Goal: Task Accomplishment & Management: Complete application form

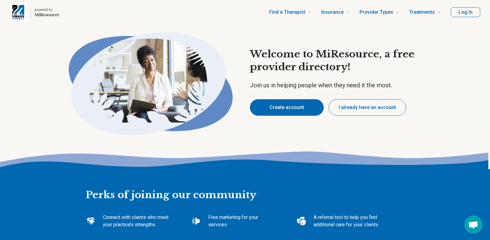
click at [301, 108] on button "Create account" at bounding box center [287, 107] width 74 height 17
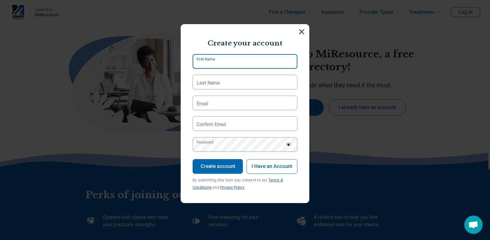
click at [222, 64] on input "First Name" at bounding box center [244, 61] width 105 height 15
type input "******"
click at [218, 81] on label "Last Name" at bounding box center [207, 83] width 23 height 7
click at [218, 81] on input "Last Name" at bounding box center [244, 82] width 105 height 15
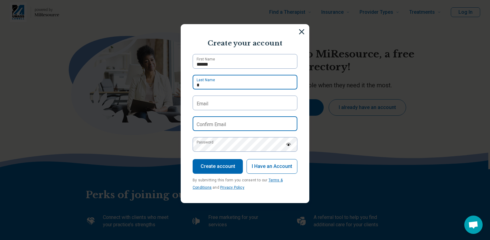
type input "*******"
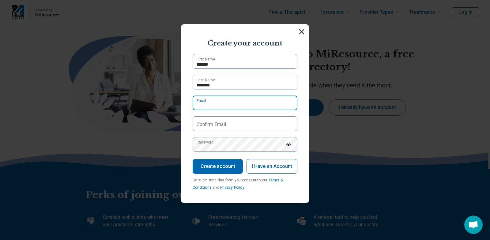
click at [210, 106] on input "Email" at bounding box center [244, 103] width 105 height 15
type input "**********"
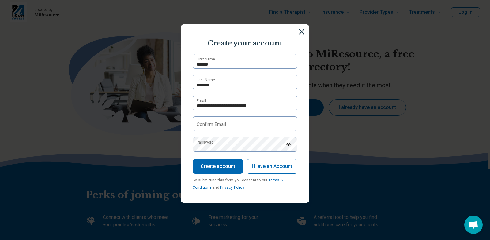
click at [226, 125] on label "Confirm Email" at bounding box center [210, 124] width 29 height 7
click at [226, 125] on input "Confirm Email" at bounding box center [244, 124] width 105 height 15
type input "**********"
click at [213, 145] on label "Password" at bounding box center [204, 143] width 17 height 6
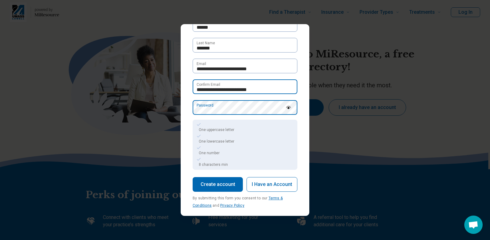
scroll to position [42, 0]
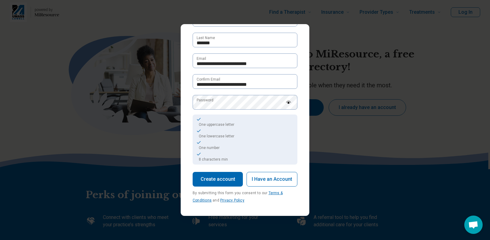
click at [215, 179] on button "Create account" at bounding box center [217, 179] width 50 height 15
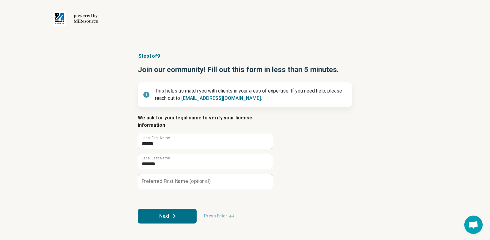
click at [182, 179] on label "Preferred First Name (optional)" at bounding box center [175, 181] width 69 height 5
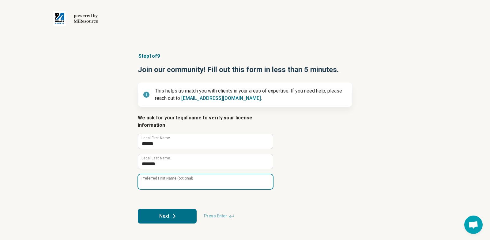
click at [182, 175] on input "Preferred First Name (optional)" at bounding box center [205, 182] width 135 height 15
type input "******"
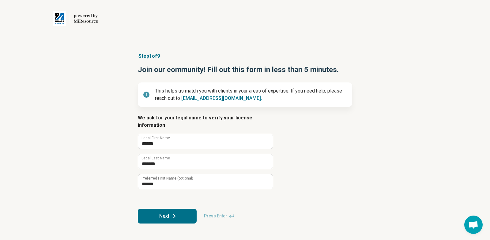
click at [164, 210] on button "Next" at bounding box center [167, 216] width 59 height 15
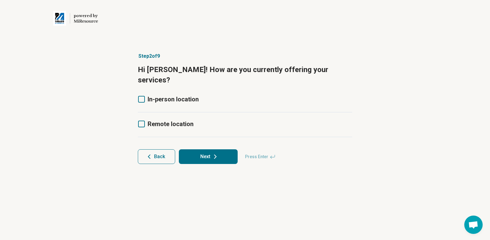
click at [143, 121] on icon at bounding box center [141, 124] width 7 height 7
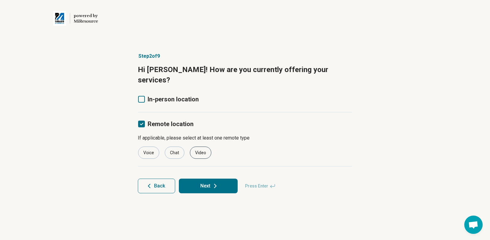
drag, startPoint x: 201, startPoint y: 143, endPoint x: 205, endPoint y: 143, distance: 4.6
click at [201, 147] on div "Video" at bounding box center [200, 153] width 21 height 12
click at [204, 179] on button "Next" at bounding box center [208, 186] width 59 height 15
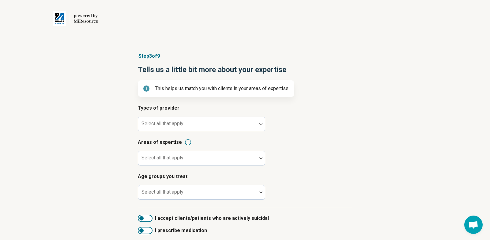
scroll to position [22, 0]
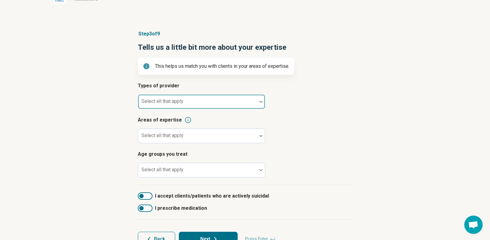
click at [173, 103] on div "Select all that apply" at bounding box center [201, 102] width 127 height 15
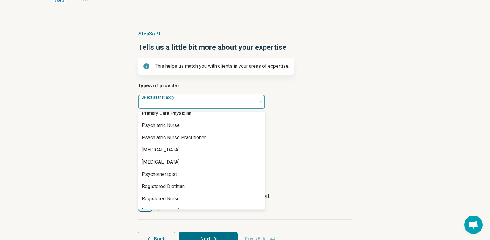
scroll to position [729, 0]
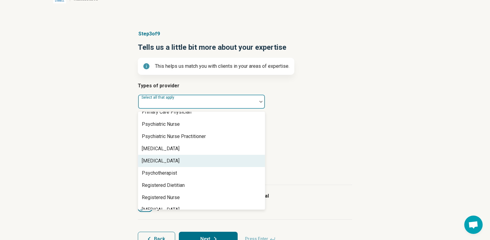
click at [180, 162] on div "[MEDICAL_DATA]" at bounding box center [201, 161] width 127 height 12
click at [83, 137] on div "Step 3 of 9 Tells us a little bit more about your expertise This helps us match…" at bounding box center [245, 138] width 490 height 241
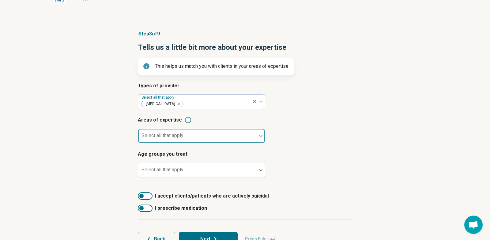
click at [185, 135] on div at bounding box center [197, 138] width 114 height 9
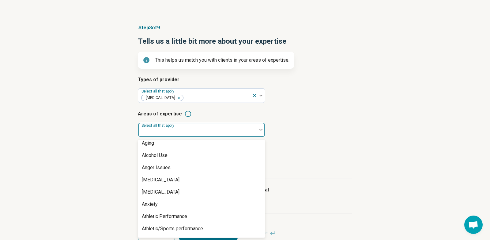
scroll to position [0, 0]
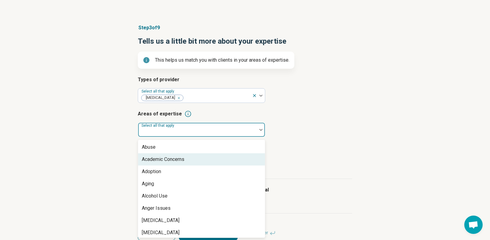
click at [187, 159] on div "Academic Concerns" at bounding box center [201, 160] width 127 height 12
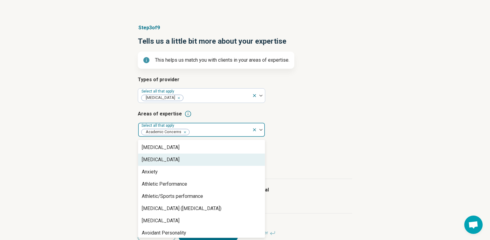
scroll to position [66, 0]
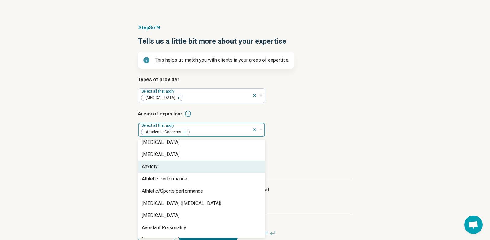
click at [180, 166] on div "Anxiety" at bounding box center [201, 167] width 127 height 12
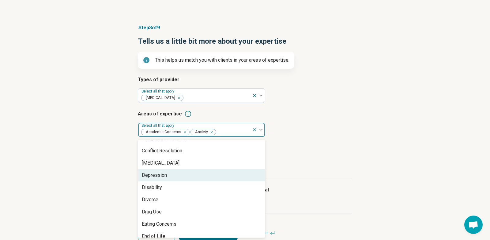
scroll to position [315, 0]
click at [221, 174] on div "Depression" at bounding box center [201, 175] width 127 height 12
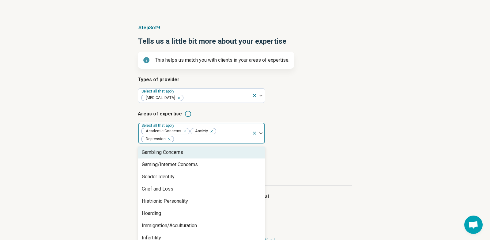
scroll to position [442, 0]
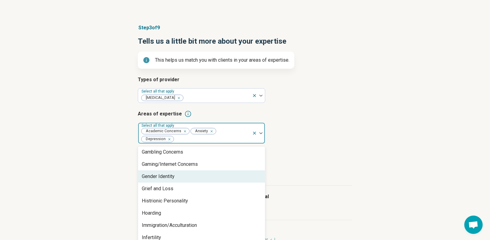
click at [225, 174] on div "Gender Identity" at bounding box center [201, 177] width 127 height 12
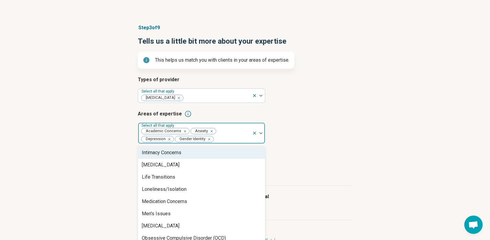
scroll to position [565, 0]
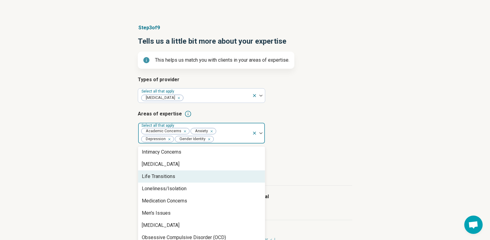
click at [227, 174] on div "Life Transitions" at bounding box center [201, 177] width 127 height 12
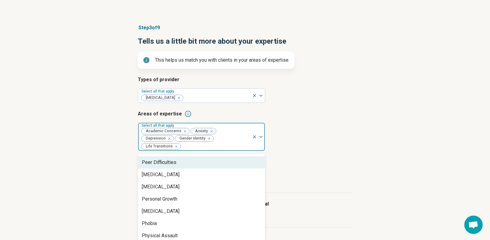
scroll to position [709, 0]
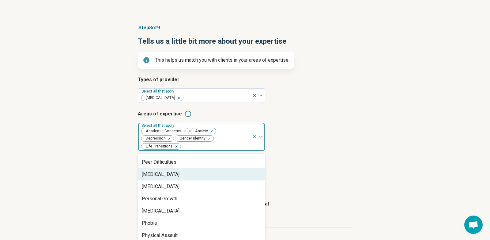
click at [223, 170] on div "[MEDICAL_DATA]" at bounding box center [201, 175] width 127 height 12
click at [222, 173] on div "[MEDICAL_DATA]" at bounding box center [201, 175] width 127 height 12
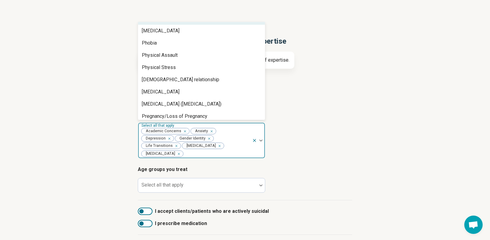
scroll to position [737, 0]
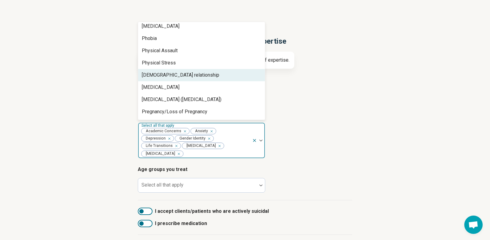
click at [207, 74] on div "[DEMOGRAPHIC_DATA] relationship" at bounding box center [201, 75] width 127 height 12
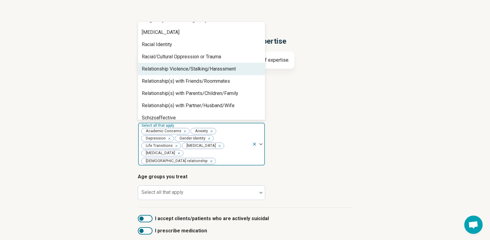
scroll to position [817, 0]
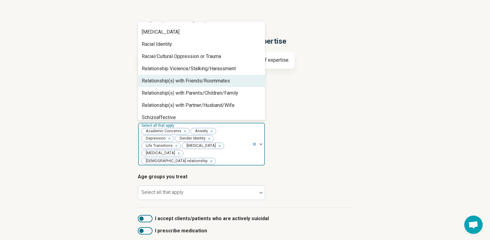
click at [233, 81] on div "Relationship(s) with Friends/Roommates" at bounding box center [201, 81] width 127 height 12
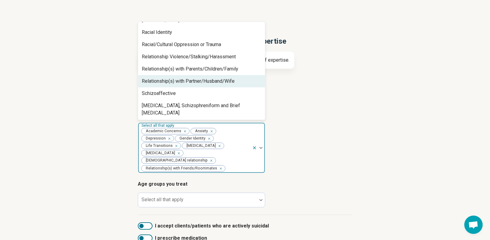
scroll to position [29, 0]
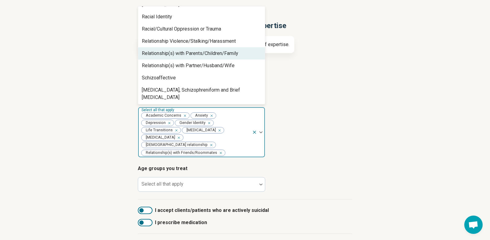
click at [234, 66] on div "Relationship(s) with Partner/Husband/Wife" at bounding box center [188, 65] width 93 height 7
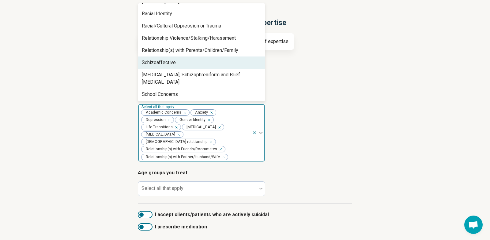
scroll to position [48, 0]
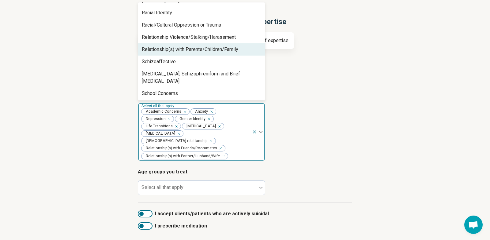
click at [229, 51] on div "Relationship(s) with Parents/Children/Family" at bounding box center [190, 49] width 96 height 7
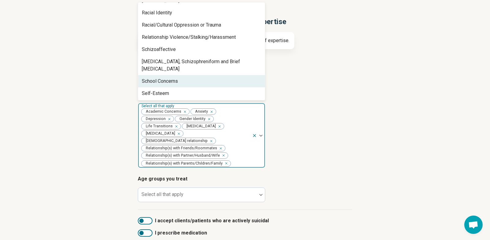
click at [209, 76] on div "School Concerns" at bounding box center [201, 81] width 127 height 12
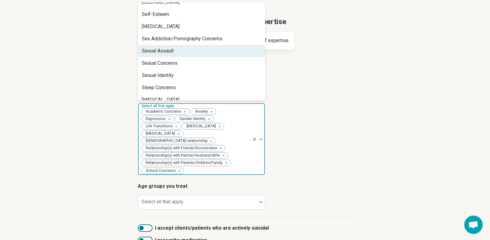
scroll to position [898, 0]
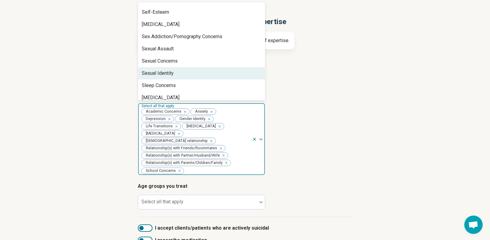
click at [229, 67] on div "Sexual Identity" at bounding box center [201, 73] width 127 height 12
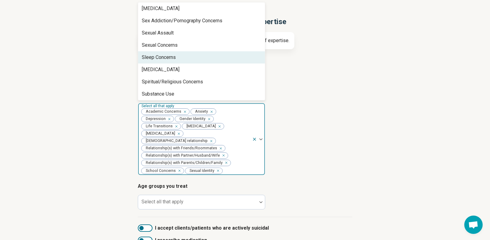
scroll to position [917, 0]
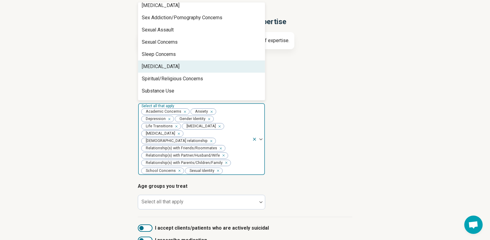
click at [228, 62] on div "[MEDICAL_DATA]" at bounding box center [201, 67] width 127 height 12
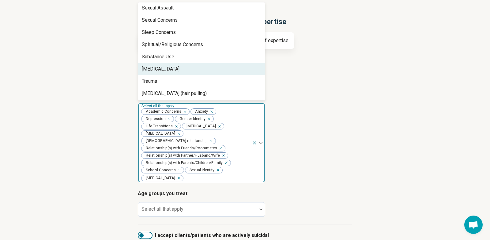
scroll to position [957, 0]
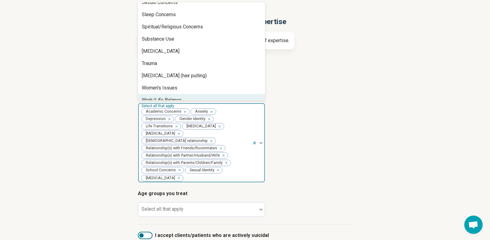
click at [215, 94] on div "Work/Life Balance" at bounding box center [201, 100] width 127 height 12
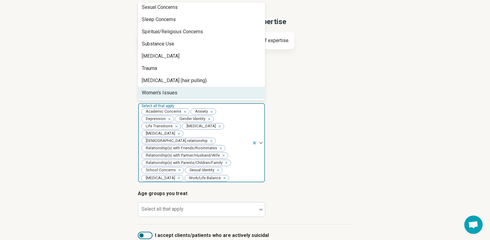
scroll to position [945, 0]
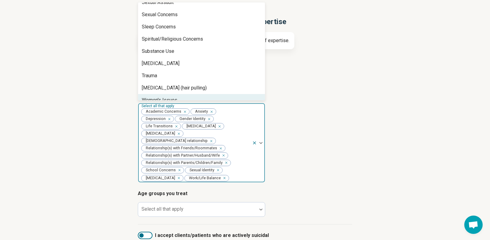
click at [71, 123] on div "Step 3 of 9 Tells us a little bit more about your expertise This helps us match…" at bounding box center [245, 145] width 490 height 306
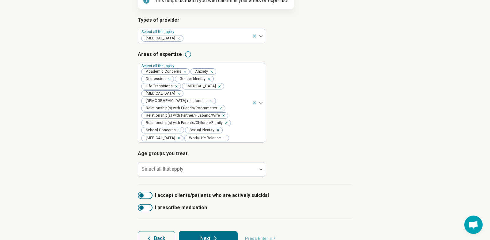
scroll to position [101, 0]
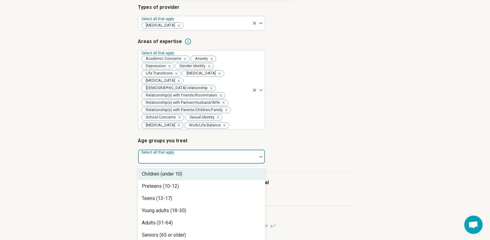
click at [186, 155] on div at bounding box center [197, 159] width 114 height 9
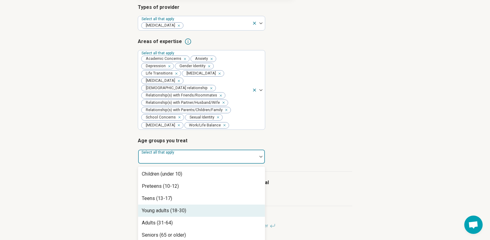
click at [209, 206] on div "Young adults (18-30)" at bounding box center [201, 211] width 127 height 12
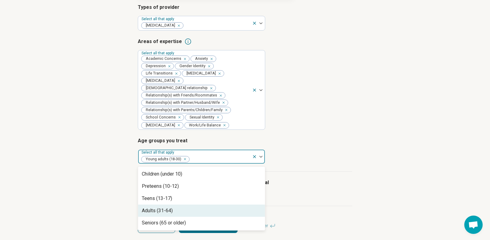
click at [183, 205] on div "Adults (31-64)" at bounding box center [201, 211] width 127 height 12
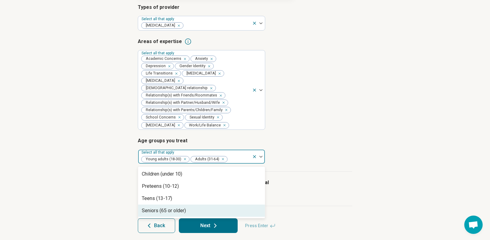
click at [183, 207] on div "Seniors (65 or older)" at bounding box center [164, 210] width 44 height 7
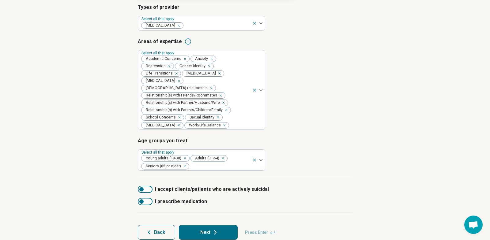
click at [98, 172] on div "Step 3 of 9 Tells us a little bit more about your expertise This helps us match…" at bounding box center [245, 95] width 490 height 313
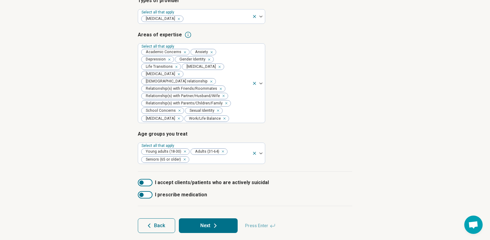
click at [141, 193] on div at bounding box center [141, 195] width 4 height 4
click at [199, 222] on button "Next" at bounding box center [208, 226] width 59 height 15
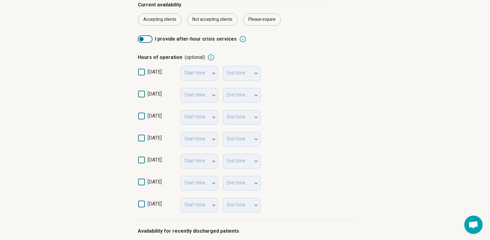
scroll to position [105, 0]
click at [139, 96] on icon at bounding box center [141, 94] width 7 height 7
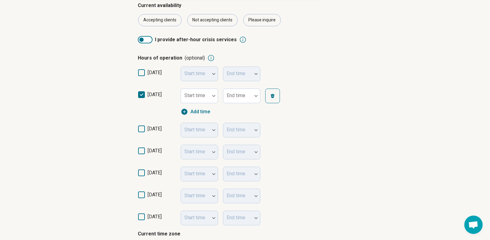
click at [141, 131] on icon at bounding box center [141, 129] width 7 height 7
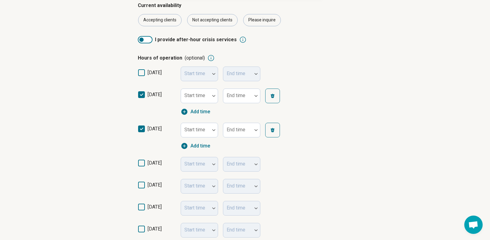
drag, startPoint x: 142, startPoint y: 162, endPoint x: 145, endPoint y: 181, distance: 19.2
click at [142, 162] on icon at bounding box center [141, 163] width 7 height 7
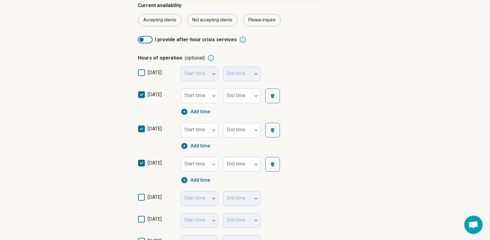
click at [143, 196] on icon at bounding box center [141, 197] width 7 height 7
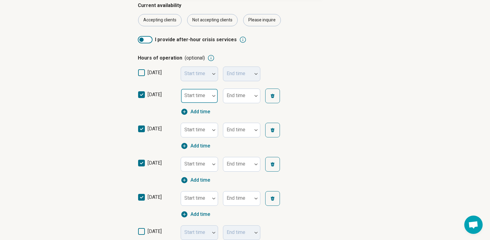
click at [204, 101] on div at bounding box center [195, 98] width 24 height 9
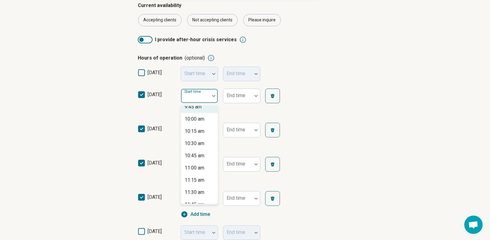
scroll to position [489, 0]
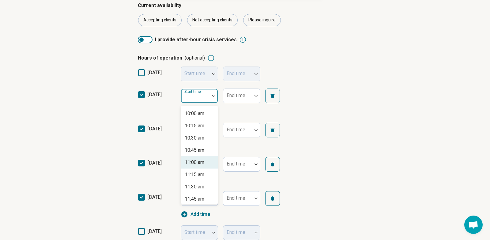
click at [199, 163] on div "11:00 am" at bounding box center [194, 162] width 20 height 7
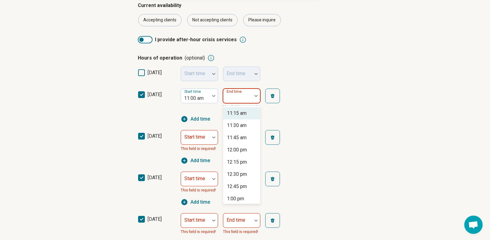
click at [243, 96] on div "End time" at bounding box center [241, 96] width 37 height 15
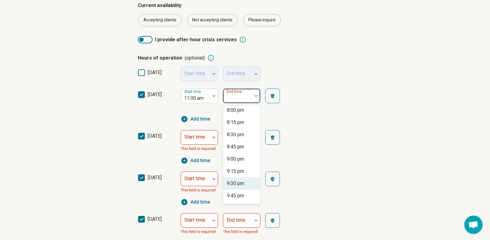
scroll to position [432, 0]
click at [238, 113] on div "8:00 pm" at bounding box center [235, 109] width 17 height 7
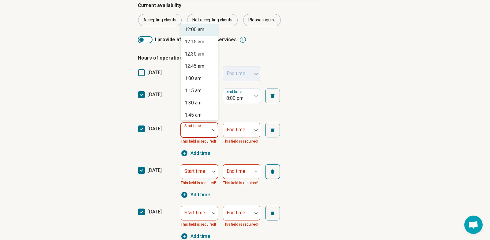
click at [199, 132] on div "Start time" at bounding box center [199, 130] width 37 height 15
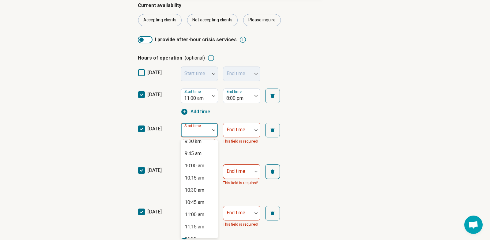
scroll to position [634, 0]
type input "**"
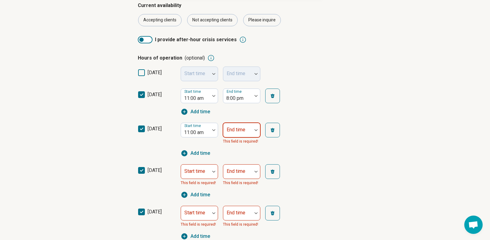
click at [229, 129] on div "End time" at bounding box center [241, 130] width 37 height 15
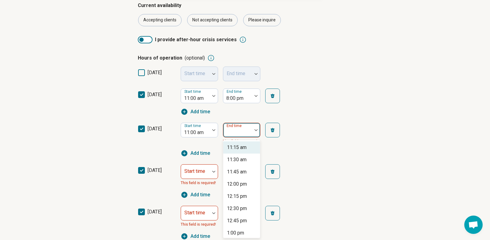
type input "*"
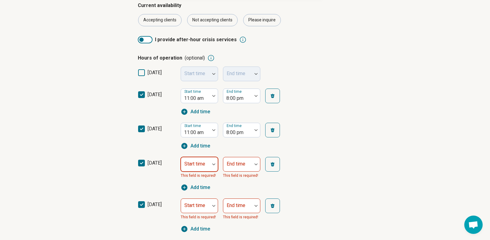
click at [189, 166] on div "Start time" at bounding box center [199, 164] width 37 height 15
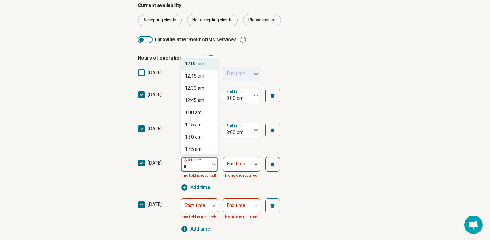
type input "**"
click at [202, 65] on div "11:00 am" at bounding box center [194, 63] width 20 height 7
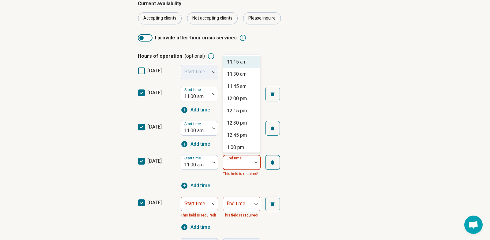
click at [240, 163] on div "End time" at bounding box center [241, 162] width 37 height 15
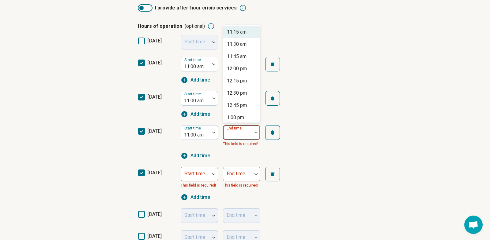
scroll to position [140, 0]
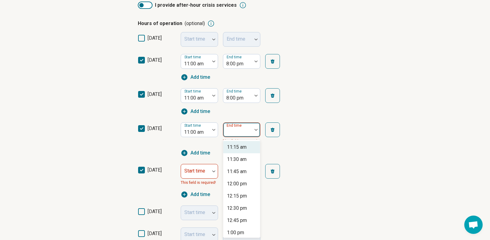
type input "*"
click at [241, 196] on div "8:00 pm" at bounding box center [235, 196] width 17 height 7
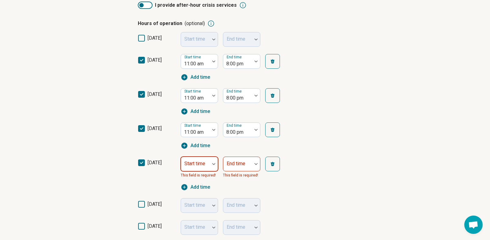
click at [195, 165] on div "Start time" at bounding box center [199, 164] width 37 height 15
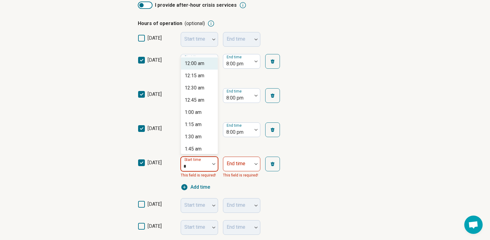
type input "**"
drag, startPoint x: 197, startPoint y: 60, endPoint x: 199, endPoint y: 73, distance: 13.3
click at [197, 60] on div "11:00 am" at bounding box center [194, 63] width 20 height 7
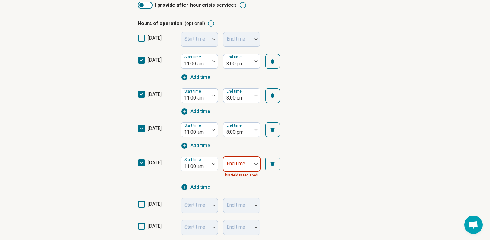
click at [239, 167] on div at bounding box center [237, 166] width 24 height 9
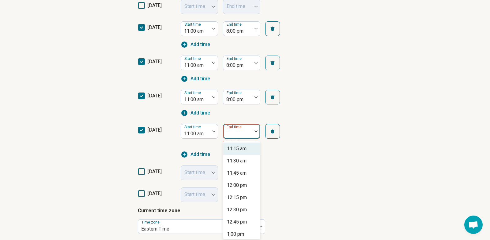
scroll to position [174, 0]
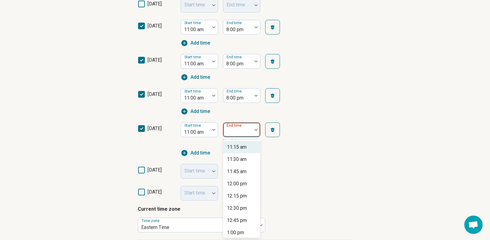
type input "*"
click at [250, 197] on div "8:00 pm" at bounding box center [241, 196] width 37 height 12
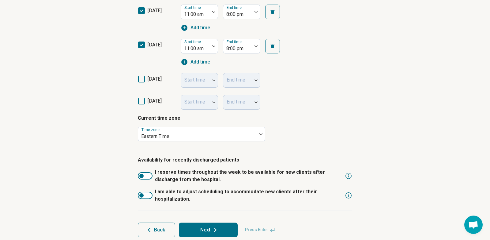
scroll to position [267, 0]
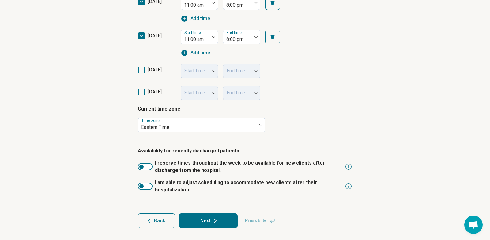
click at [147, 167] on div at bounding box center [145, 166] width 15 height 7
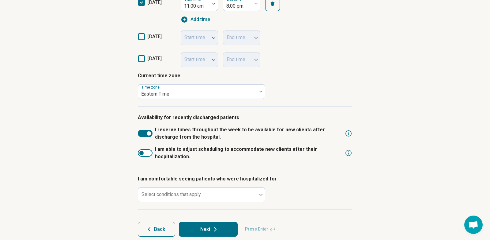
scroll to position [309, 0]
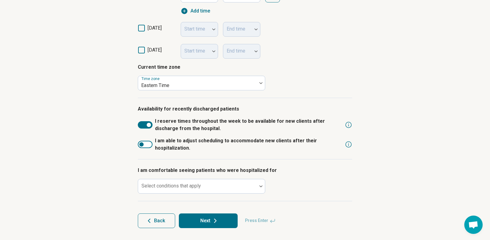
click at [142, 127] on div at bounding box center [145, 124] width 15 height 7
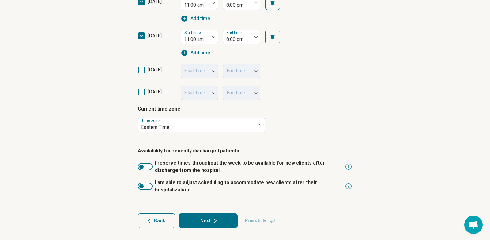
click at [143, 167] on div at bounding box center [145, 166] width 15 height 7
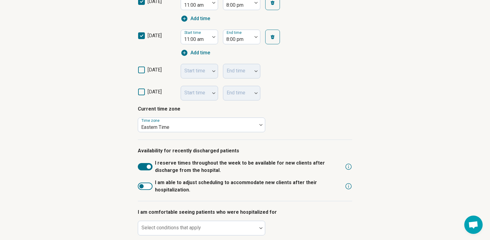
click at [143, 168] on div at bounding box center [145, 166] width 15 height 7
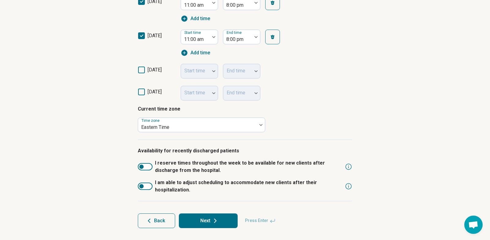
click at [157, 219] on span "Back" at bounding box center [159, 221] width 11 height 5
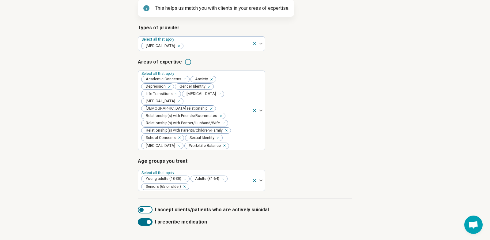
scroll to position [108, 0]
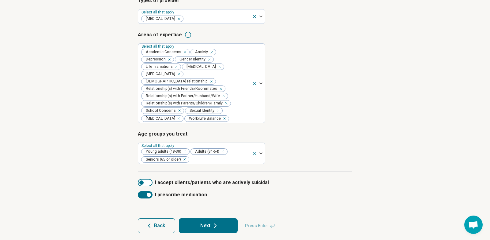
drag, startPoint x: 144, startPoint y: 190, endPoint x: 139, endPoint y: 192, distance: 5.5
click at [144, 192] on div at bounding box center [145, 195] width 15 height 7
click at [148, 179] on div at bounding box center [145, 182] width 15 height 7
click at [143, 179] on div at bounding box center [145, 182] width 15 height 7
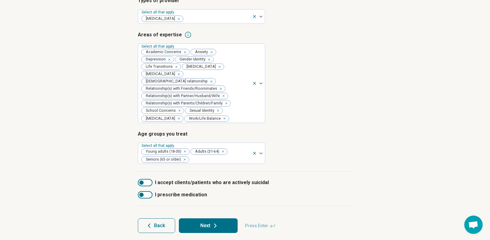
click at [211, 219] on button "Next" at bounding box center [208, 226] width 59 height 15
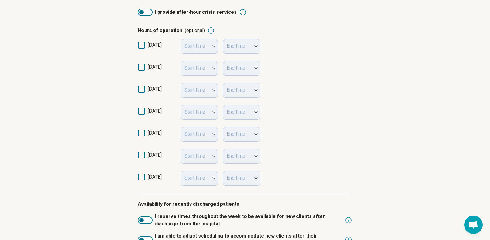
scroll to position [134, 0]
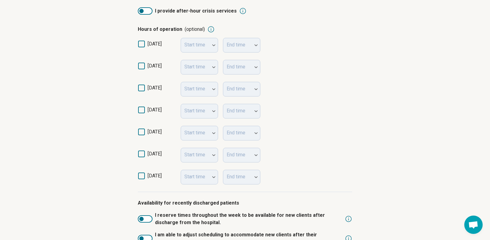
click at [140, 67] on icon at bounding box center [141, 66] width 7 height 7
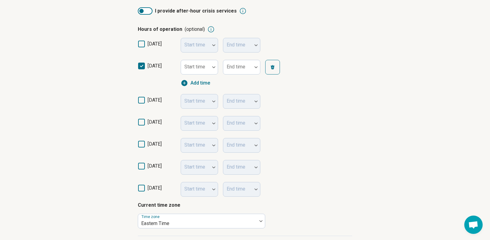
click at [141, 100] on icon at bounding box center [141, 100] width 7 height 7
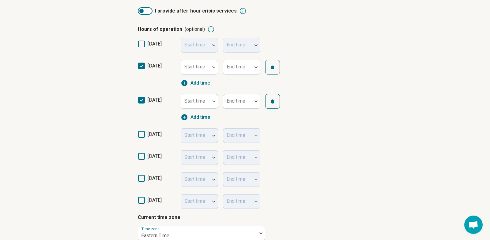
drag, startPoint x: 140, startPoint y: 134, endPoint x: 138, endPoint y: 147, distance: 12.9
click at [140, 134] on icon at bounding box center [141, 134] width 7 height 7
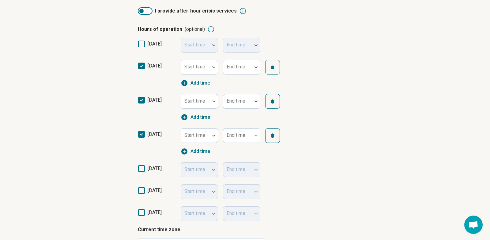
click at [140, 169] on icon at bounding box center [141, 169] width 7 height 7
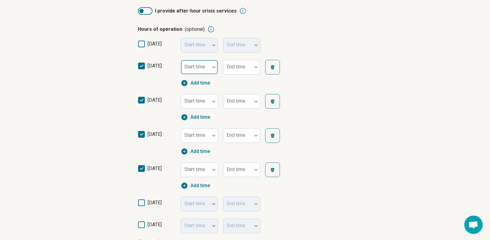
click at [196, 65] on div "Start time" at bounding box center [199, 67] width 37 height 15
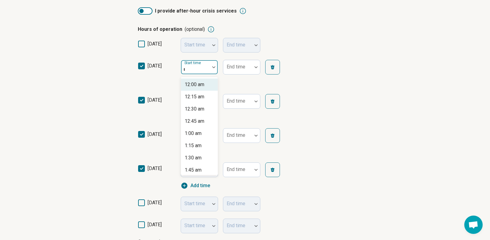
type input "**"
click at [190, 86] on div "11:00 am" at bounding box center [194, 84] width 20 height 7
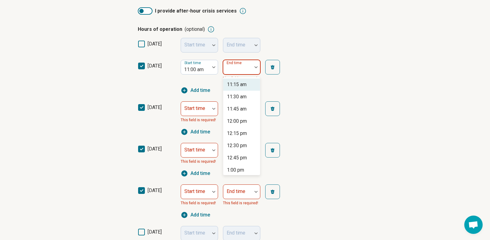
click at [236, 69] on div "End time" at bounding box center [241, 67] width 37 height 15
type input "*"
click at [236, 135] on div "8:00 pm" at bounding box center [235, 133] width 17 height 7
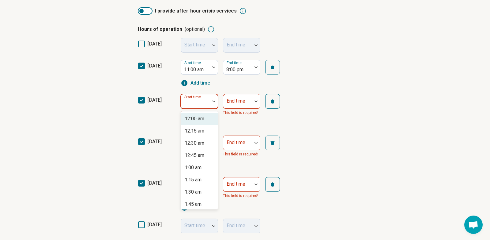
click at [198, 97] on div "Start time" at bounding box center [199, 101] width 37 height 15
type input "**"
click at [200, 118] on div "11:00 am" at bounding box center [194, 118] width 20 height 7
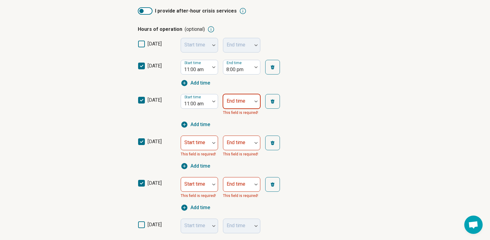
click at [231, 103] on div "End time" at bounding box center [241, 101] width 37 height 15
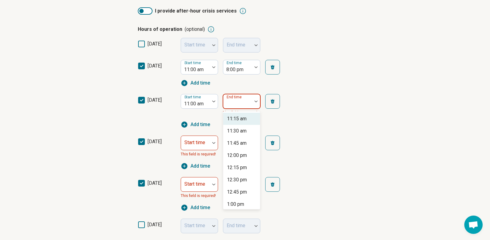
type input "*"
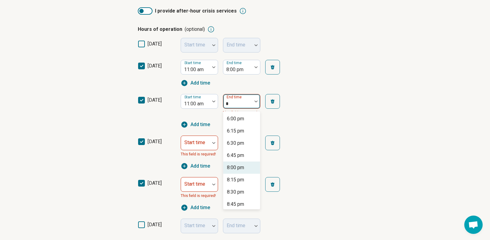
click at [240, 169] on div "8:00 pm" at bounding box center [235, 167] width 17 height 7
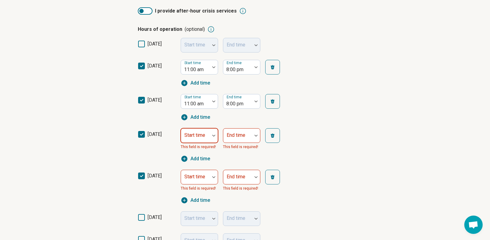
click at [199, 141] on div "Start time This field is required!" at bounding box center [199, 140] width 37 height 22
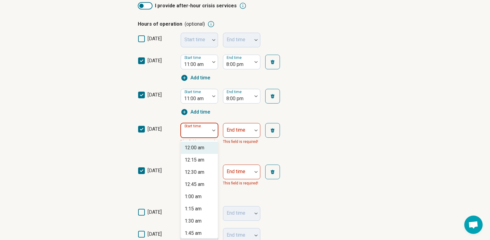
scroll to position [140, 0]
type input "**"
click at [198, 147] on div "11:00 am" at bounding box center [194, 147] width 20 height 7
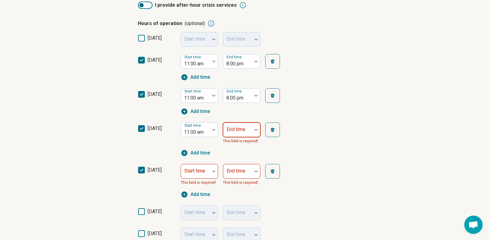
click at [237, 128] on div "End time" at bounding box center [241, 130] width 37 height 15
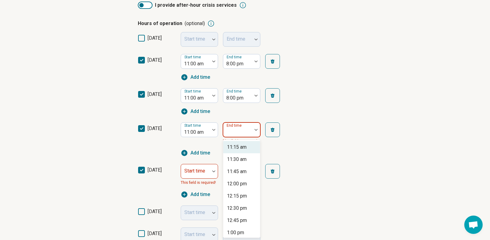
type input "*"
click at [233, 196] on div "8:00 pm" at bounding box center [235, 196] width 17 height 7
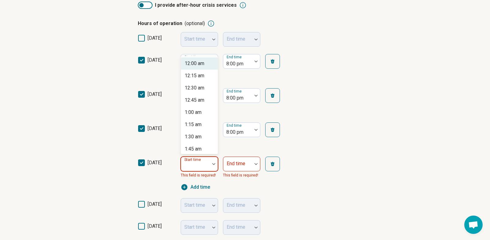
click at [199, 170] on div at bounding box center [195, 166] width 24 height 9
type input "**"
click at [193, 65] on div "11:00 am" at bounding box center [194, 63] width 20 height 7
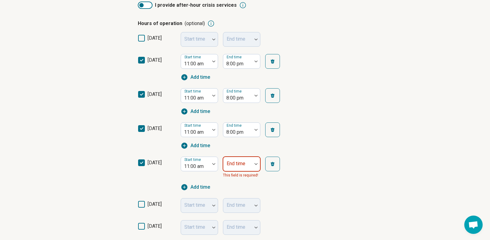
click at [241, 165] on div "End time" at bounding box center [241, 164] width 37 height 15
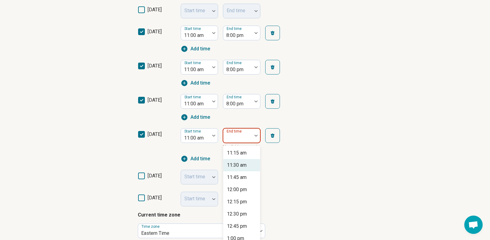
scroll to position [174, 0]
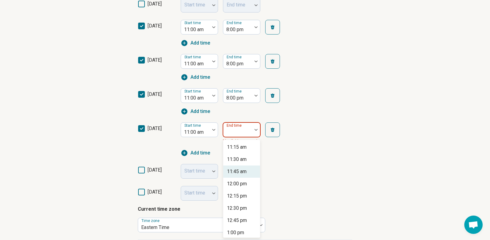
type input "*"
click at [246, 197] on div "8:00 pm" at bounding box center [241, 196] width 37 height 12
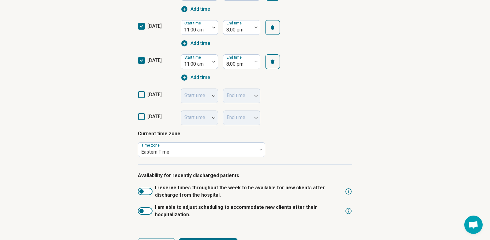
scroll to position [267, 0]
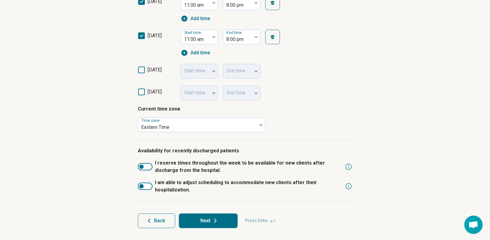
click at [198, 220] on button "Next" at bounding box center [208, 221] width 59 height 15
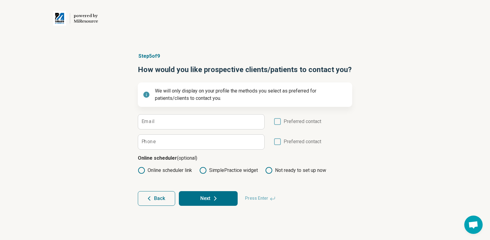
scroll to position [0, 0]
click at [164, 123] on input "Email" at bounding box center [201, 122] width 126 height 15
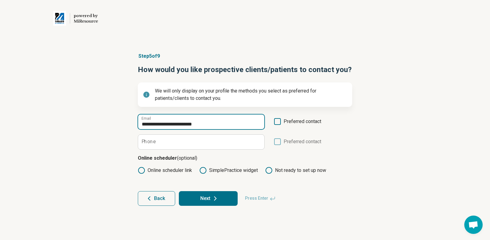
type input "**********"
click at [281, 123] on label "Preferred contact" at bounding box center [297, 124] width 47 height 12
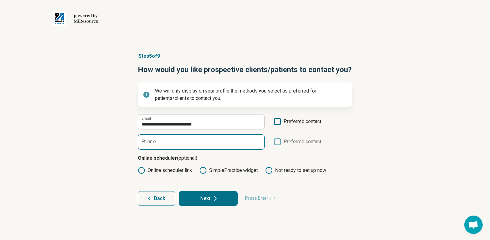
scroll to position [3, 0]
drag, startPoint x: 159, startPoint y: 143, endPoint x: 129, endPoint y: 148, distance: 30.0
click at [159, 143] on input "Phone" at bounding box center [201, 142] width 126 height 15
type input "**********"
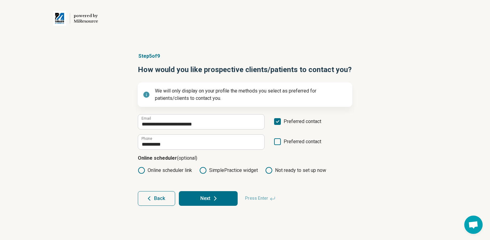
click at [204, 199] on button "Next" at bounding box center [208, 199] width 59 height 15
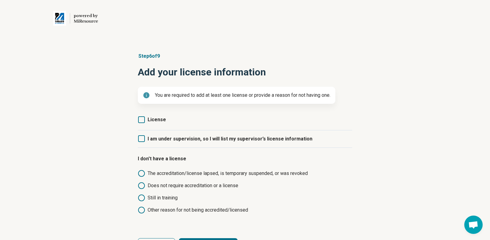
click at [141, 120] on icon at bounding box center [141, 120] width 7 height 7
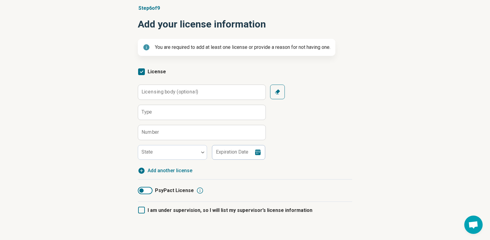
scroll to position [48, 0]
click at [278, 93] on icon "button" at bounding box center [277, 92] width 6 height 6
click at [184, 94] on label "Licensing body (optional)" at bounding box center [169, 92] width 57 height 5
click at [184, 94] on input "Licensing body (optional)" at bounding box center [201, 92] width 127 height 15
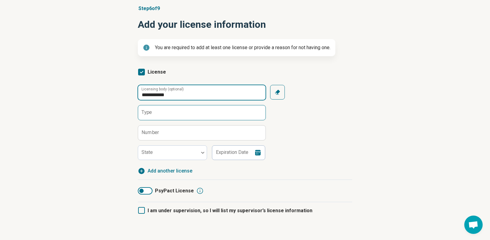
type input "**********"
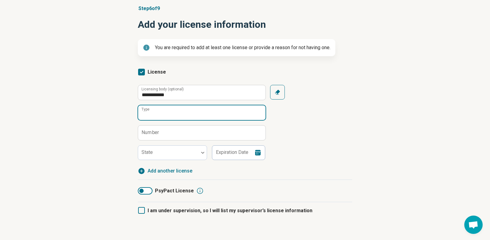
click at [167, 116] on input "Type" at bounding box center [201, 113] width 127 height 15
type input "**********"
click at [152, 131] on label "Number" at bounding box center [150, 132] width 18 height 5
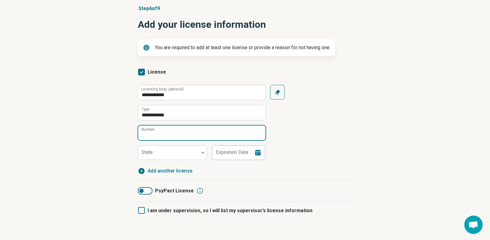
click at [152, 131] on input "Number" at bounding box center [201, 133] width 127 height 15
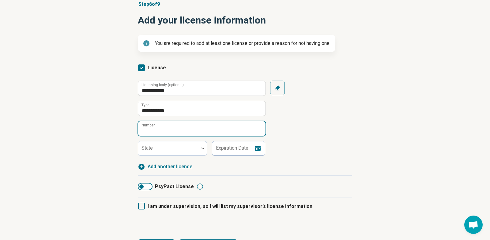
scroll to position [53, 0]
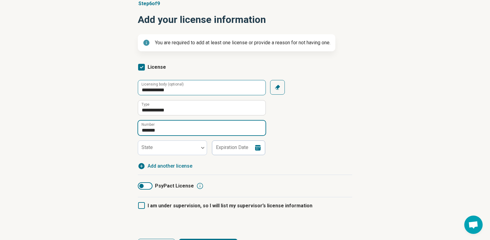
type input "*******"
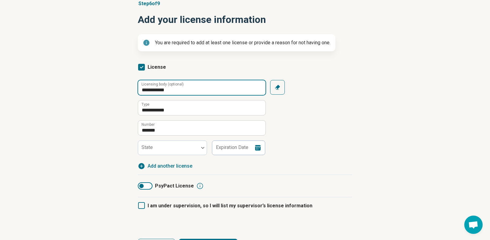
drag, startPoint x: 173, startPoint y: 89, endPoint x: 44, endPoint y: 83, distance: 129.5
click at [44, 83] on div "**********" at bounding box center [245, 127] width 490 height 278
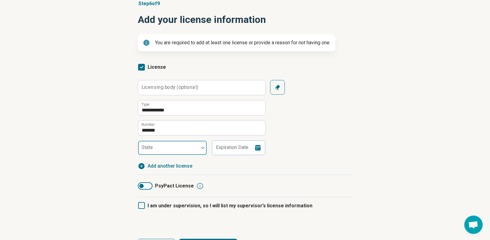
click at [154, 149] on div at bounding box center [168, 150] width 56 height 9
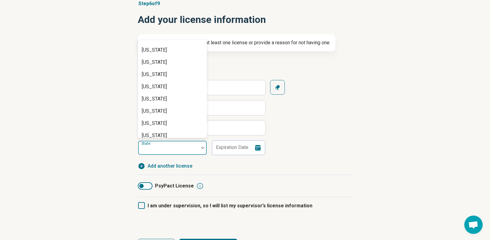
scroll to position [437, 0]
click at [170, 91] on div "[US_STATE]" at bounding box center [172, 88] width 69 height 12
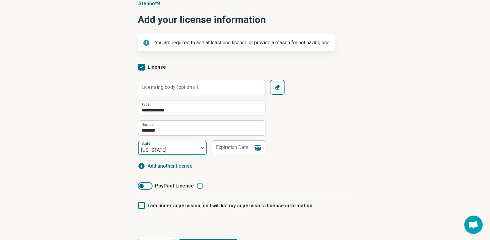
click at [158, 149] on div at bounding box center [168, 150] width 56 height 9
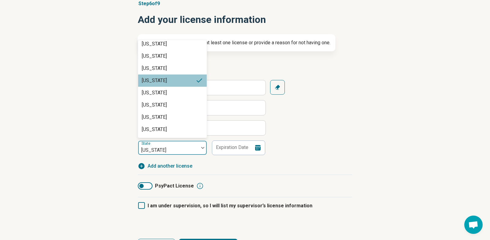
scroll to position [444, 0]
click at [176, 93] on div "[US_STATE]" at bounding box center [172, 93] width 69 height 12
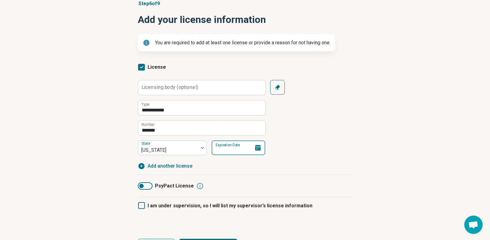
click at [247, 149] on input "Expiration Date" at bounding box center [238, 148] width 54 height 15
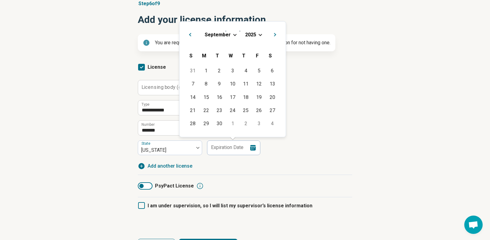
click at [260, 35] on div "[DATE]" at bounding box center [232, 34] width 96 height 6
click at [260, 34] on span "Choose Date" at bounding box center [259, 33] width 3 height 3
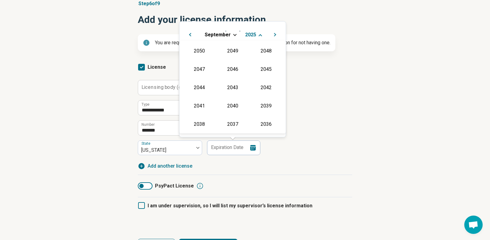
scroll to position [111, 0]
click at [207, 84] on div "2026" at bounding box center [199, 86] width 30 height 11
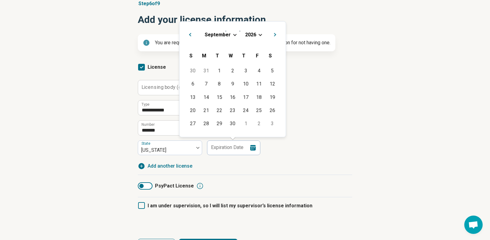
click at [190, 34] on span "Previous Month" at bounding box center [190, 35] width 0 height 7
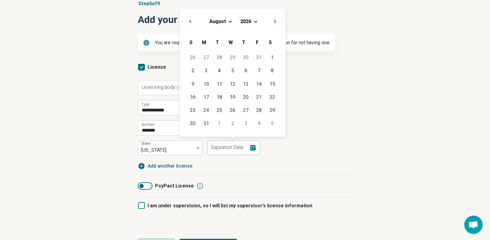
click at [189, 34] on div "[DATE] S [DATE] M [DATE] T [DATE] W [DATE] T [DATE] F [DATE] S" at bounding box center [232, 42] width 96 height 18
click at [190, 22] on span "Previous Month" at bounding box center [190, 21] width 0 height 7
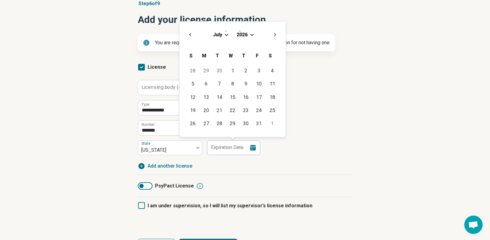
click at [191, 36] on button "Previous Month" at bounding box center [189, 34] width 10 height 10
click at [221, 127] on div "30" at bounding box center [219, 123] width 13 height 13
type input "**********"
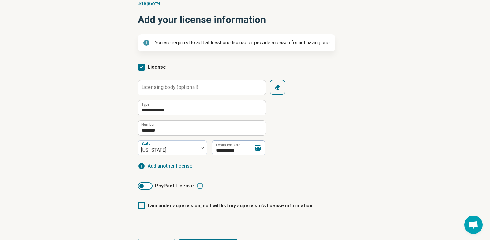
click at [141, 166] on icon "button" at bounding box center [141, 166] width 6 height 6
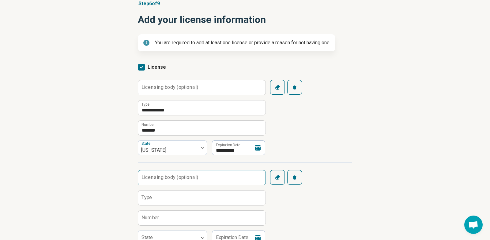
scroll to position [168, 0]
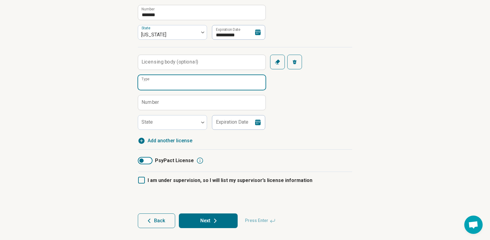
click at [162, 84] on input "Type" at bounding box center [201, 82] width 127 height 15
type input "**********"
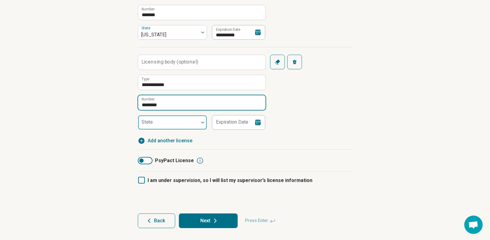
type input "********"
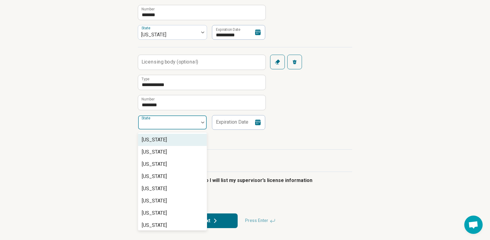
click at [168, 125] on div at bounding box center [168, 125] width 56 height 9
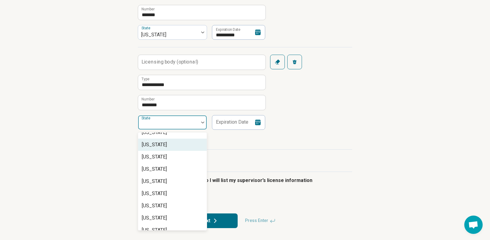
scroll to position [169, 0]
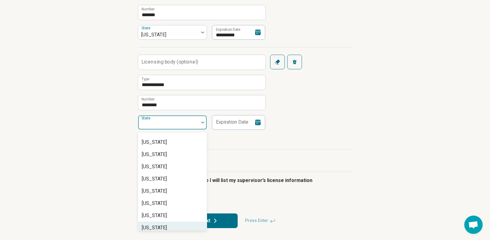
click at [167, 228] on div "[US_STATE]" at bounding box center [154, 228] width 25 height 7
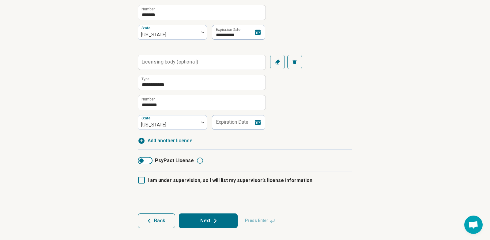
click at [257, 124] on icon at bounding box center [258, 123] width 6 height 6
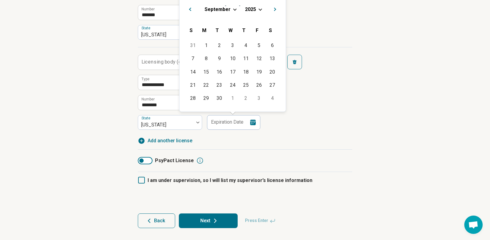
click at [260, 9] on span "Choose Date" at bounding box center [259, 8] width 3 height 3
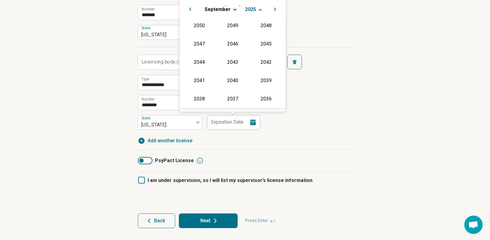
scroll to position [111, 0]
click at [201, 64] on div "2026" at bounding box center [199, 61] width 30 height 11
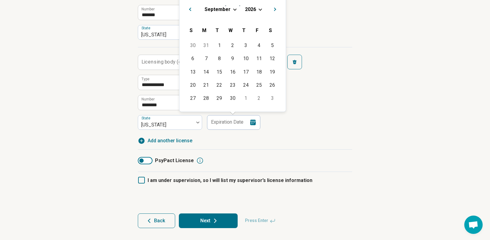
click at [190, 9] on span "Previous Month" at bounding box center [190, 9] width 0 height 7
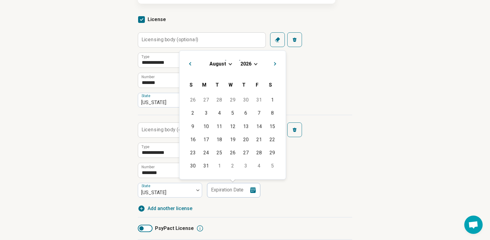
scroll to position [101, 0]
click at [190, 63] on span "Previous Month" at bounding box center [190, 63] width 0 height 7
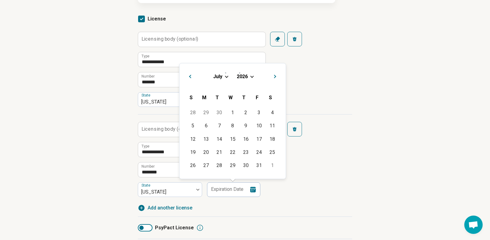
click at [191, 78] on button "Previous Month" at bounding box center [189, 76] width 10 height 10
click at [220, 169] on div "30" at bounding box center [219, 165] width 13 height 13
type input "**********"
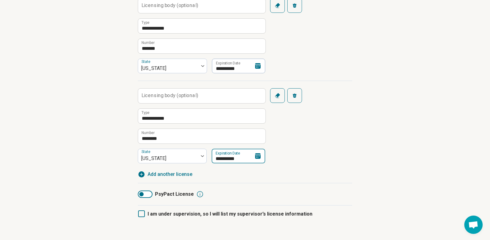
scroll to position [168, 0]
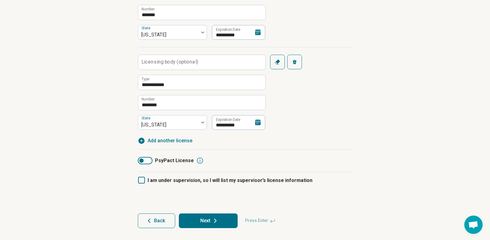
click at [176, 140] on span "Add another license" at bounding box center [169, 140] width 45 height 7
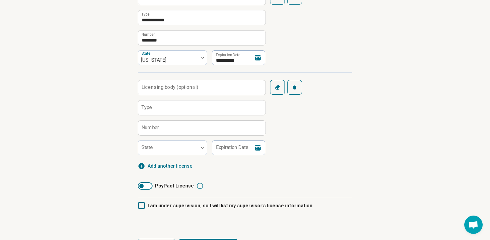
scroll to position [251, 0]
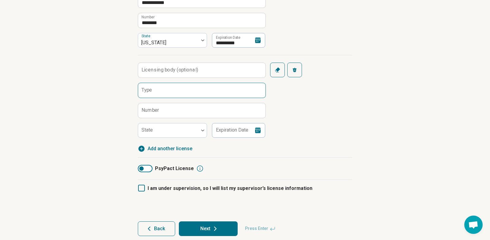
drag, startPoint x: 151, startPoint y: 92, endPoint x: 144, endPoint y: 93, distance: 7.1
click at [151, 92] on label "Type" at bounding box center [146, 90] width 11 height 5
click at [151, 92] on input "Type" at bounding box center [201, 90] width 127 height 15
type input "**********"
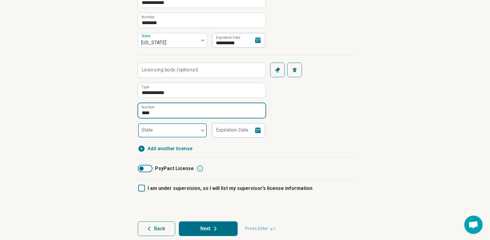
type input "****"
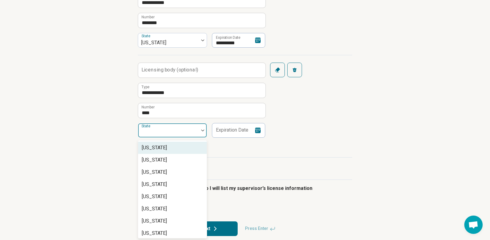
click at [163, 132] on div at bounding box center [168, 133] width 56 height 9
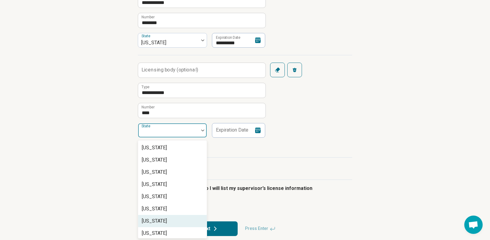
click at [171, 218] on div "[US_STATE]" at bounding box center [172, 221] width 69 height 12
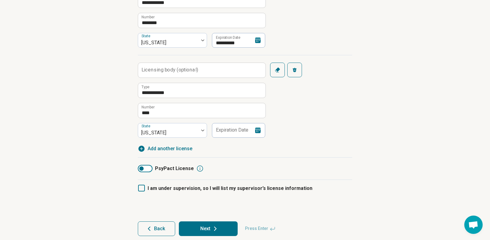
click at [258, 130] on icon at bounding box center [257, 130] width 7 height 7
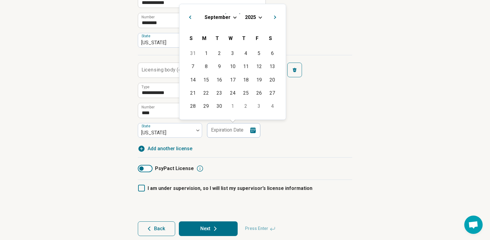
click at [260, 18] on div "[DATE]" at bounding box center [232, 17] width 96 height 6
click at [259, 17] on span "Choose Date" at bounding box center [259, 16] width 3 height 3
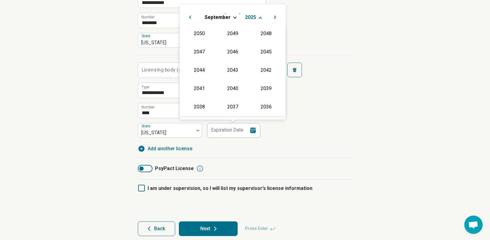
scroll to position [111, 0]
click at [207, 68] on div "2026" at bounding box center [199, 69] width 30 height 11
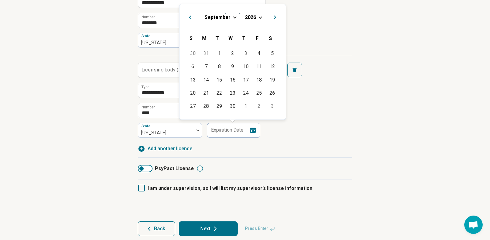
click at [189, 16] on button "Previous Month" at bounding box center [189, 17] width 10 height 10
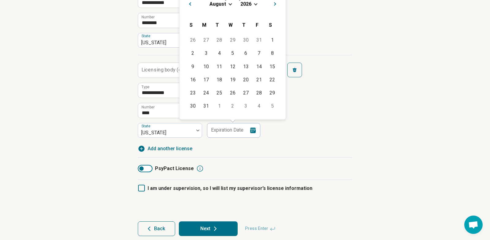
click at [190, 5] on span "Previous Month" at bounding box center [190, 4] width 0 height 7
click at [190, 18] on span "Previous Month" at bounding box center [190, 17] width 0 height 7
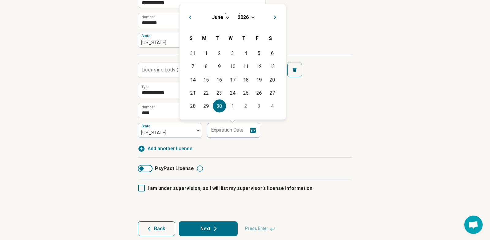
click at [221, 108] on div "30" at bounding box center [219, 106] width 13 height 13
type input "**********"
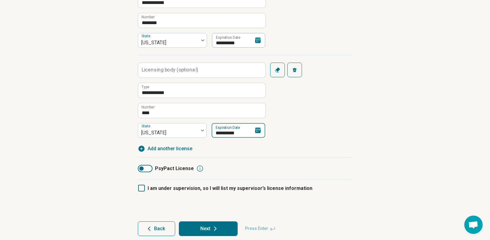
scroll to position [259, 0]
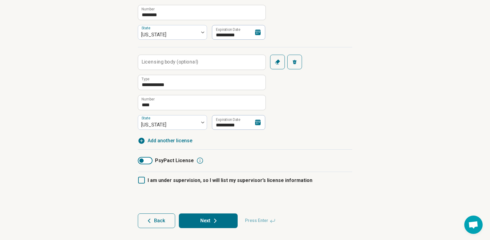
click at [176, 140] on span "Add another license" at bounding box center [169, 140] width 45 height 7
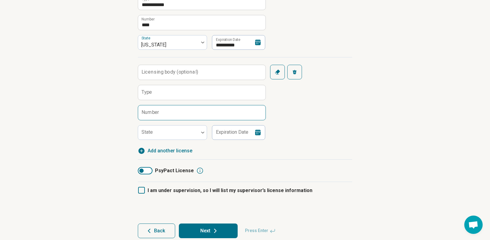
scroll to position [343, 0]
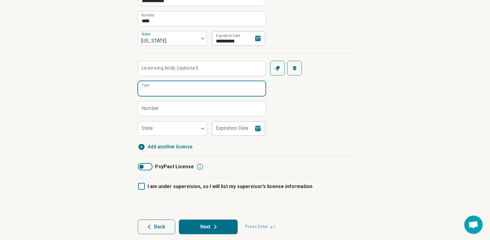
drag, startPoint x: 164, startPoint y: 84, endPoint x: 106, endPoint y: 107, distance: 61.8
click at [164, 84] on input "Type" at bounding box center [201, 88] width 127 height 15
type input "**********"
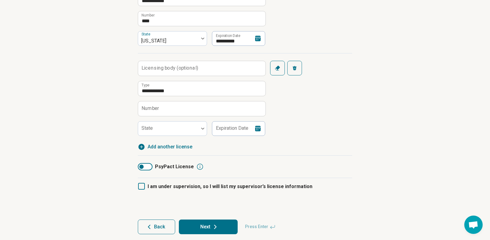
click at [151, 109] on label "Number" at bounding box center [150, 108] width 18 height 5
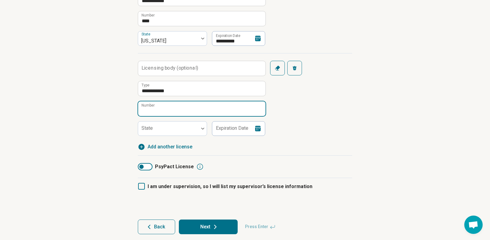
click at [151, 109] on input "Number" at bounding box center [201, 109] width 127 height 15
type input "*****"
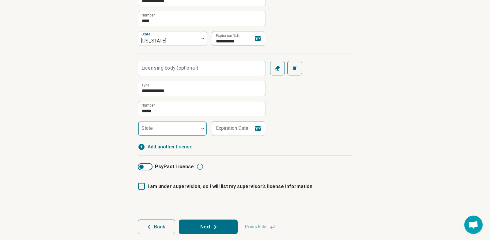
click at [172, 130] on div at bounding box center [168, 131] width 56 height 9
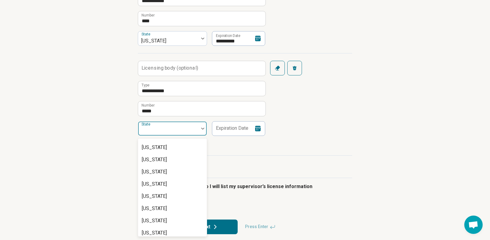
scroll to position [329, 0]
click at [165, 208] on div "[US_STATE]" at bounding box center [172, 209] width 69 height 12
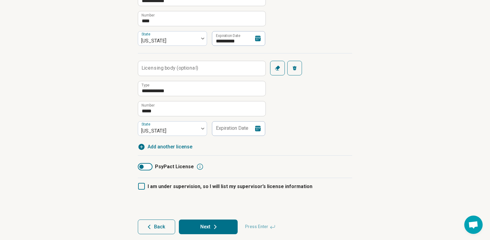
click at [258, 130] on icon at bounding box center [258, 129] width 6 height 6
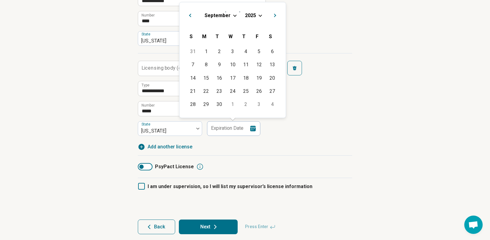
click at [258, 15] on span "Choose Date" at bounding box center [259, 14] width 3 height 3
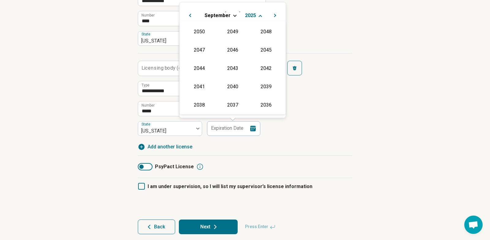
scroll to position [111, 0]
click at [235, 45] on div "2028" at bounding box center [233, 49] width 30 height 11
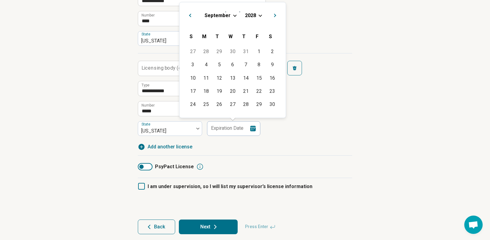
click at [189, 16] on button "Previous Month" at bounding box center [189, 15] width 10 height 10
click at [191, 4] on button "Previous Month" at bounding box center [189, 1] width 10 height 10
click at [261, 105] on div "30" at bounding box center [258, 104] width 13 height 13
type input "**********"
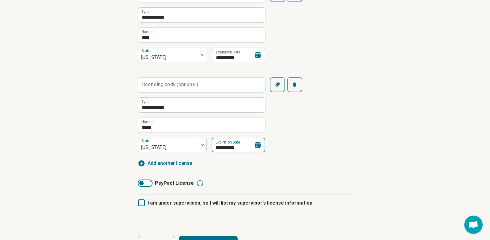
scroll to position [349, 0]
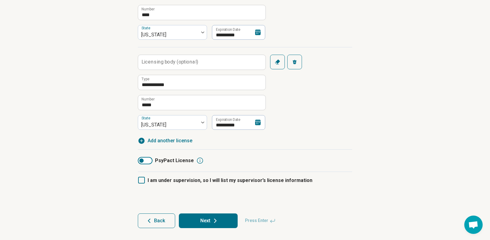
click at [209, 220] on button "Next" at bounding box center [208, 221] width 59 height 15
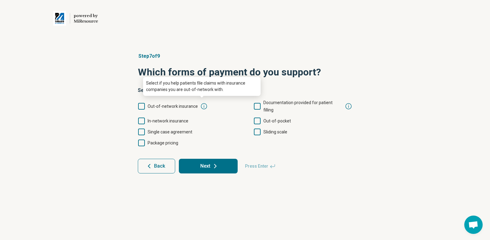
click at [201, 103] on icon at bounding box center [203, 106] width 7 height 7
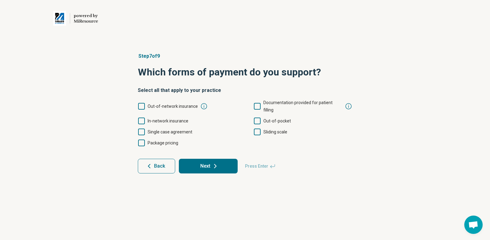
click at [256, 103] on icon at bounding box center [257, 106] width 7 height 7
click at [258, 118] on icon at bounding box center [257, 121] width 7 height 7
drag, startPoint x: 258, startPoint y: 125, endPoint x: 251, endPoint y: 138, distance: 14.8
click at [258, 129] on icon at bounding box center [257, 132] width 7 height 7
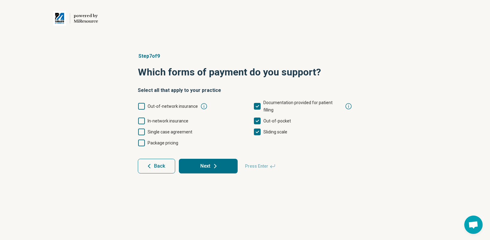
click at [142, 118] on icon at bounding box center [141, 121] width 7 height 7
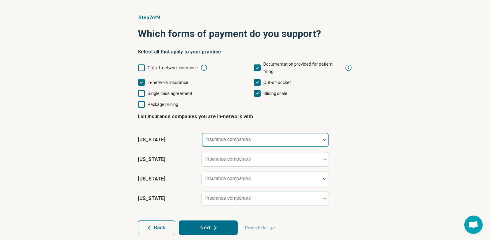
scroll to position [39, 0]
click at [251, 133] on div "Insurance companies" at bounding box center [264, 139] width 127 height 15
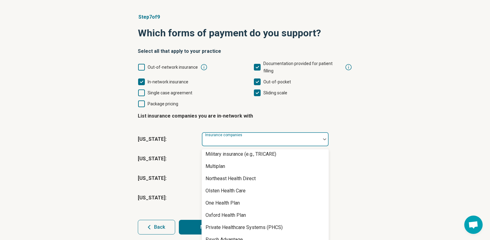
scroll to position [0, 0]
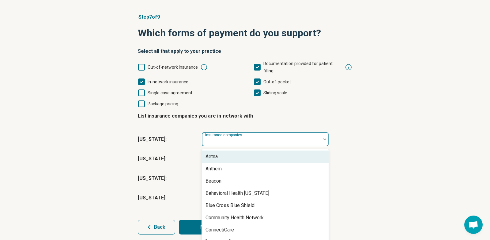
click at [216, 153] on div "Aetna" at bounding box center [211, 156] width 12 height 7
click at [232, 151] on div "Anthem" at bounding box center [265, 157] width 127 height 12
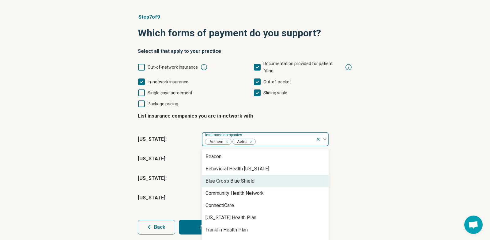
click at [253, 178] on div "Blue Cross Blue Shield" at bounding box center [229, 181] width 49 height 7
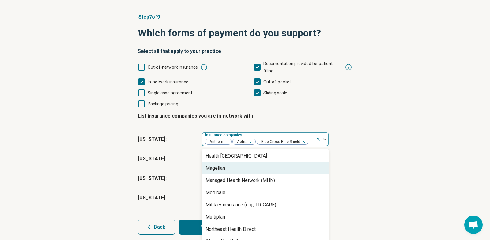
scroll to position [124, 0]
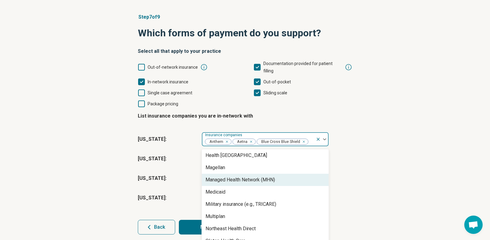
click at [263, 177] on div "Managed Health Network (MHN)" at bounding box center [239, 180] width 69 height 7
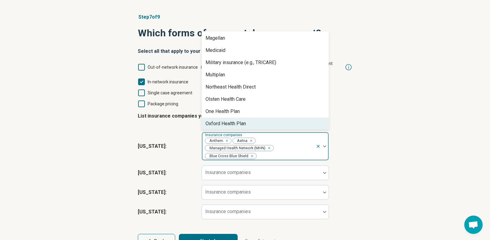
scroll to position [134, 0]
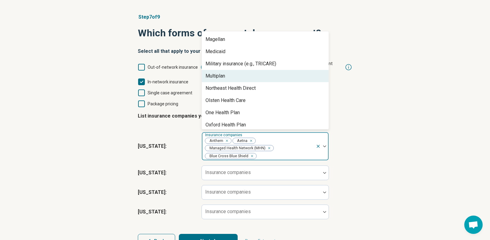
click at [241, 70] on div "Multiplan" at bounding box center [265, 76] width 127 height 12
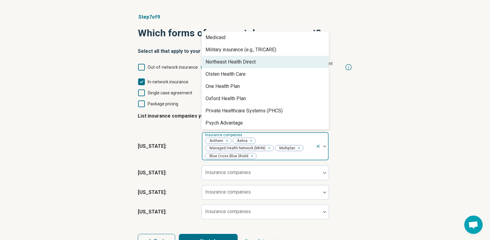
scroll to position [149, 0]
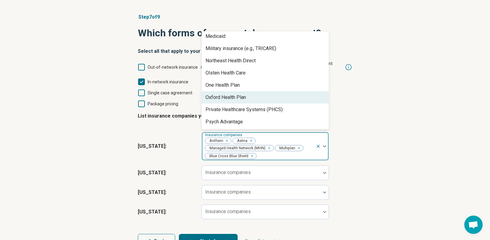
click at [254, 91] on div "Oxford Health Plan" at bounding box center [265, 97] width 127 height 12
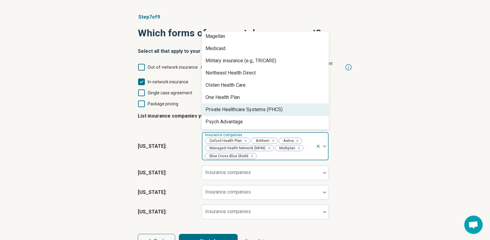
click at [255, 106] on div "Private Healthcare Systems (PHCS)" at bounding box center [243, 109] width 77 height 7
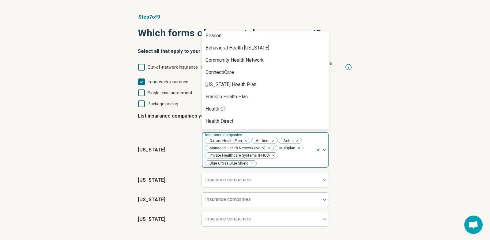
scroll to position [0, 0]
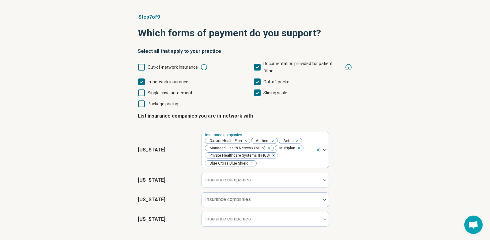
click at [409, 110] on div "Step 7 of 9 Which forms of payment do you support? Select all that apply to you…" at bounding box center [245, 134] width 490 height 267
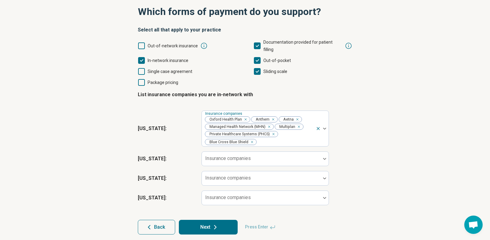
scroll to position [61, 0]
click at [228, 152] on div "Insurance companies" at bounding box center [264, 159] width 127 height 15
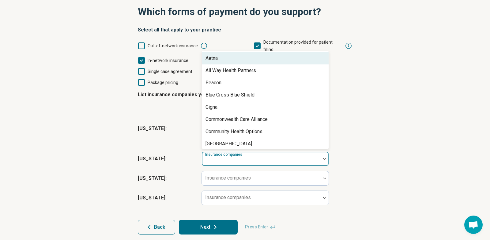
click at [233, 52] on div "Aetna" at bounding box center [265, 58] width 127 height 12
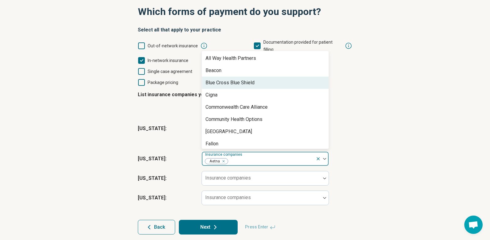
click at [250, 79] on div "Blue Cross Blue Shield" at bounding box center [229, 82] width 49 height 7
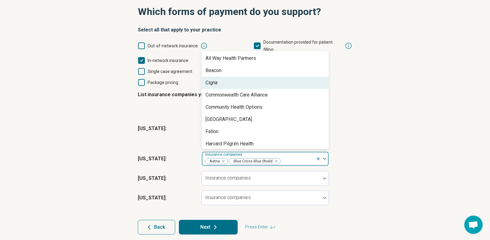
click at [248, 77] on div "Cigna" at bounding box center [265, 83] width 127 height 12
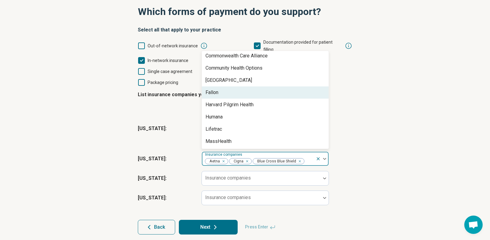
scroll to position [40, 0]
click at [264, 87] on div "Harvard Pilgrim Health" at bounding box center [265, 92] width 127 height 12
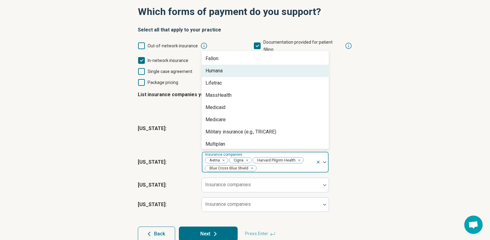
scroll to position [62, 0]
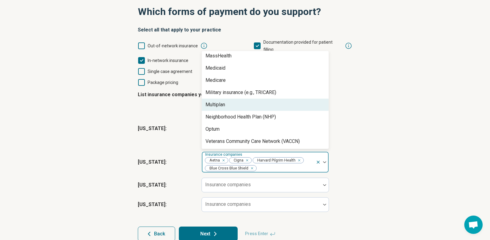
click at [248, 99] on div "Multiplan" at bounding box center [265, 105] width 127 height 12
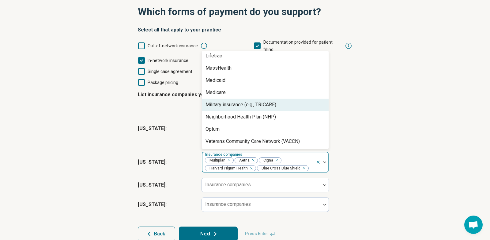
scroll to position [88, 0]
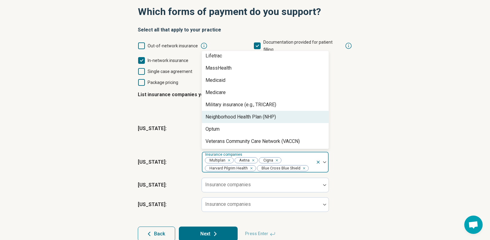
click at [258, 114] on div "Neighborhood Health Plan (NHP)" at bounding box center [240, 117] width 70 height 7
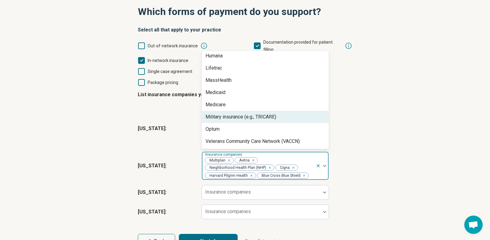
scroll to position [76, 0]
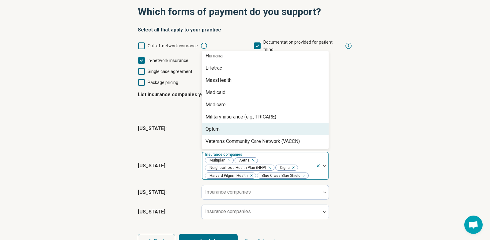
click at [240, 123] on div "Optum" at bounding box center [265, 129] width 127 height 12
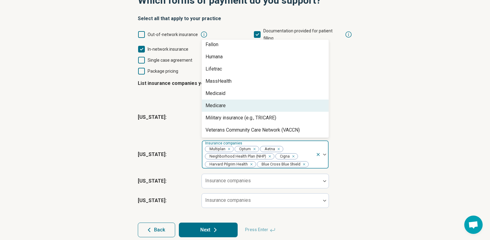
scroll to position [75, 0]
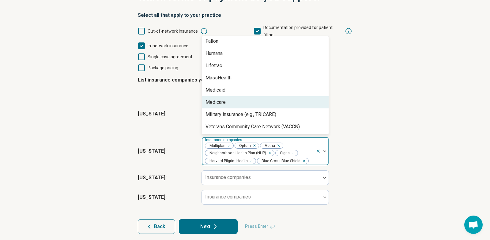
click at [394, 117] on div "Step 7 of 9 Which forms of payment do you support? Select all that apply to you…" at bounding box center [245, 105] width 490 height 281
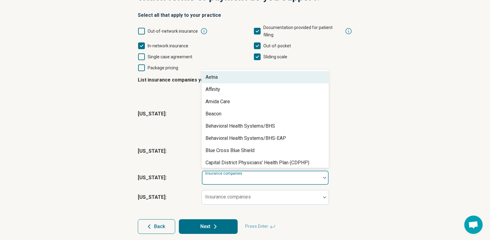
click at [235, 173] on div "Insurance companies" at bounding box center [264, 178] width 127 height 15
click at [228, 71] on div "Aetna" at bounding box center [265, 77] width 127 height 12
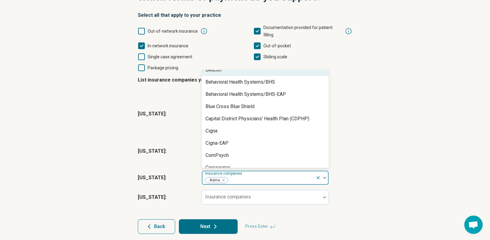
scroll to position [34, 0]
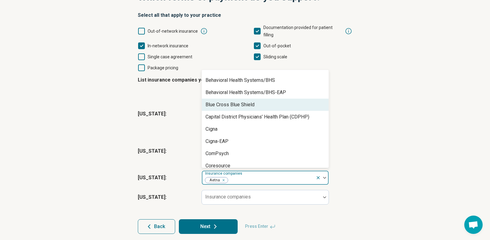
click at [246, 101] on div "Blue Cross Blue Shield" at bounding box center [229, 104] width 49 height 7
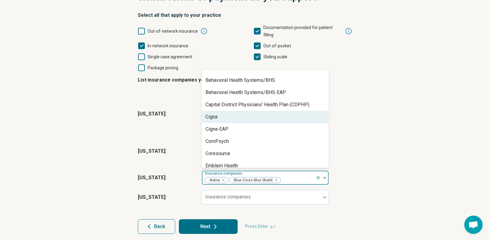
click at [224, 111] on div "Cigna" at bounding box center [265, 117] width 127 height 12
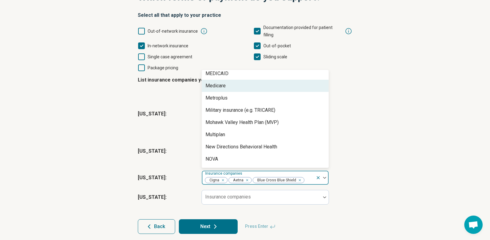
scroll to position [237, 0]
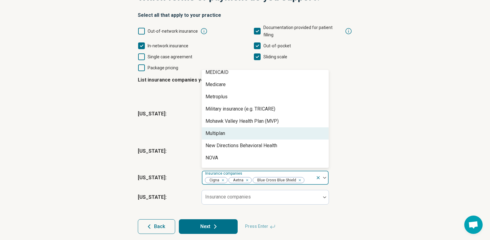
click at [238, 128] on div "Multiplan" at bounding box center [265, 134] width 127 height 12
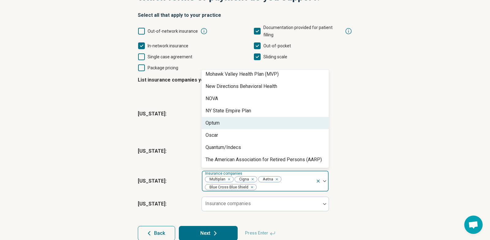
scroll to position [285, 0]
click at [234, 118] on div "Optum" at bounding box center [265, 123] width 127 height 12
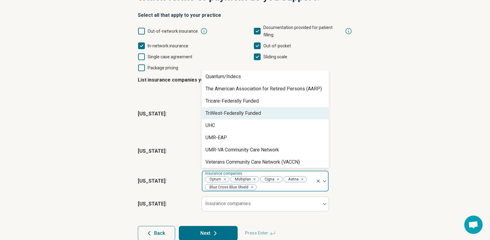
scroll to position [345, 0]
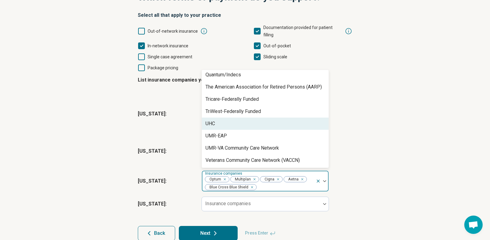
click at [241, 118] on div "UHC" at bounding box center [265, 124] width 127 height 12
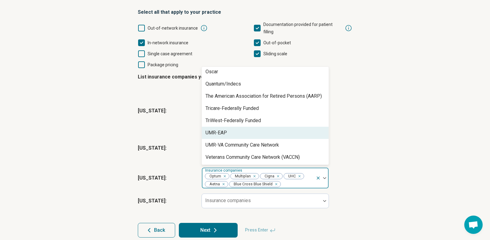
scroll to position [82, 0]
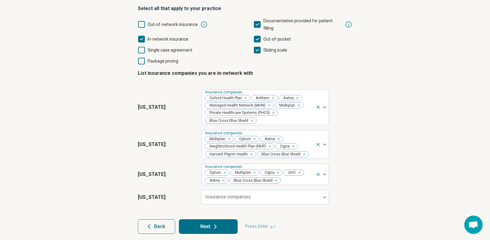
click at [371, 125] on div "Step 7 of 9 Which forms of payment do you support? Select all that apply to you…" at bounding box center [245, 102] width 490 height 288
click at [216, 191] on div "Insurance companies" at bounding box center [264, 197] width 127 height 15
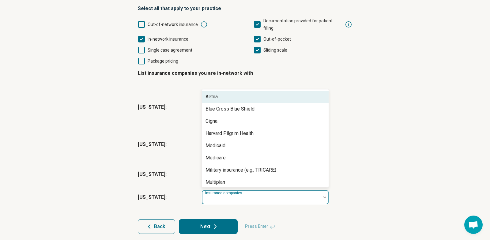
click at [222, 91] on div "Aetna" at bounding box center [265, 97] width 127 height 12
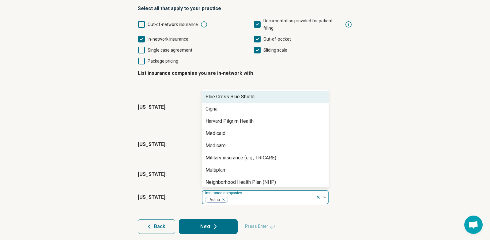
click at [226, 93] on div "Blue Cross Blue Shield" at bounding box center [229, 96] width 49 height 7
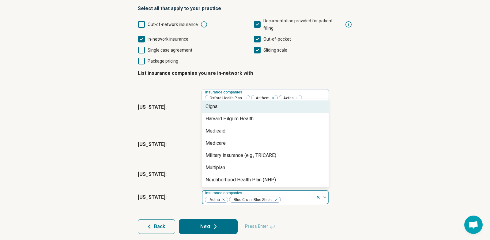
click at [220, 101] on div "Cigna" at bounding box center [265, 107] width 127 height 12
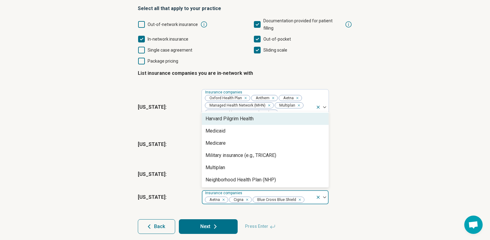
click at [239, 115] on div "Harvard Pilgrim Health" at bounding box center [229, 118] width 48 height 7
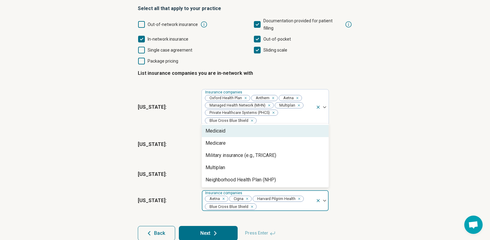
click at [228, 125] on div "Medicaid" at bounding box center [265, 131] width 127 height 12
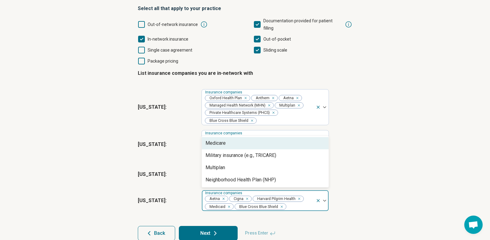
click at [226, 138] on div "Medicare" at bounding box center [265, 143] width 127 height 12
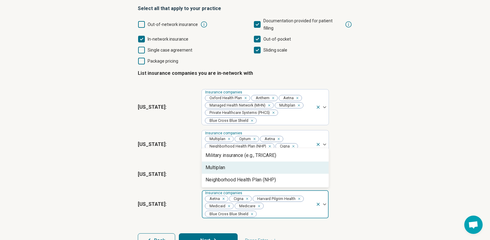
click at [228, 162] on div "Multiplan" at bounding box center [265, 168] width 127 height 12
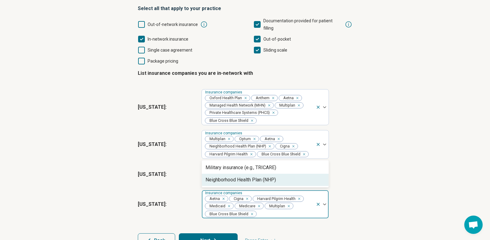
click at [229, 177] on div "Neighborhood Health Plan (NHP)" at bounding box center [240, 180] width 70 height 7
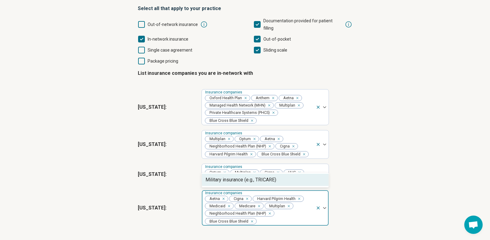
scroll to position [104, 0]
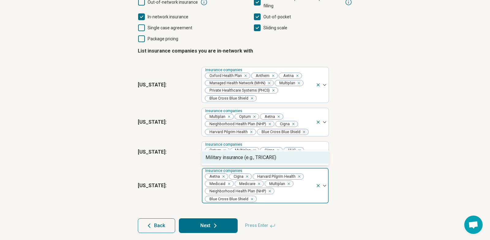
click at [391, 157] on div "Step 7 of 9 Which forms of payment do you support? Select all that apply to you…" at bounding box center [245, 91] width 490 height 310
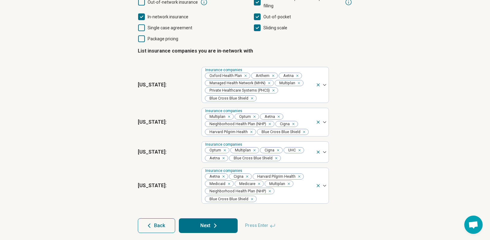
click at [200, 222] on button "Next" at bounding box center [208, 226] width 59 height 15
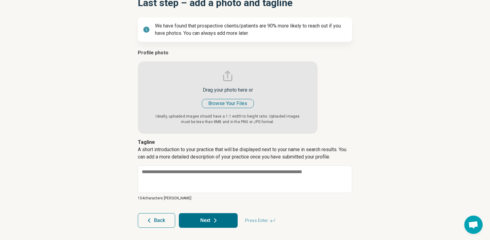
scroll to position [0, 0]
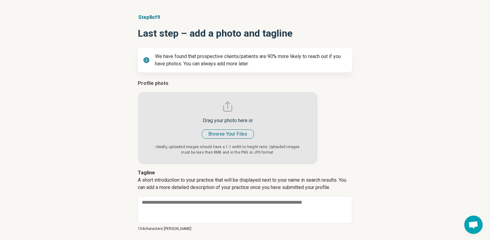
type textarea "*"
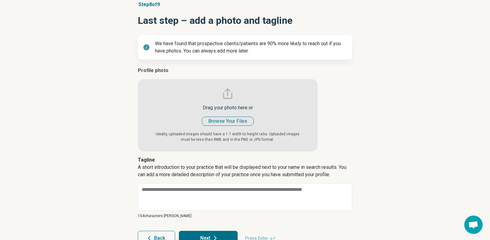
scroll to position [54, 0]
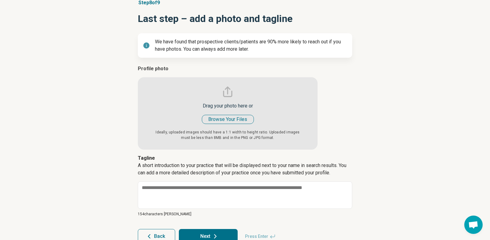
click at [233, 121] on input "file" at bounding box center [228, 107] width 180 height 85
type input "**********"
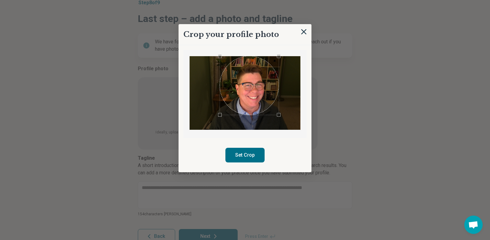
click at [256, 83] on div "Use the arrow keys to move the crop selection area" at bounding box center [249, 85] width 59 height 59
click at [283, 134] on div at bounding box center [244, 94] width 123 height 88
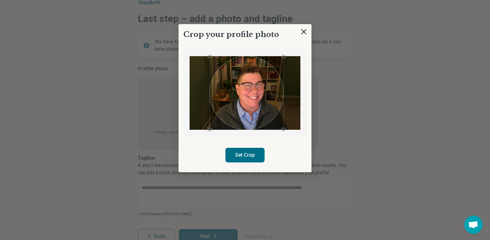
click at [207, 124] on div at bounding box center [244, 93] width 111 height 74
click at [277, 117] on div at bounding box center [244, 93] width 111 height 74
click at [234, 93] on div "Use the arrow keys to move the crop selection area" at bounding box center [249, 95] width 67 height 67
click at [247, 155] on button "Set Crop" at bounding box center [244, 155] width 39 height 15
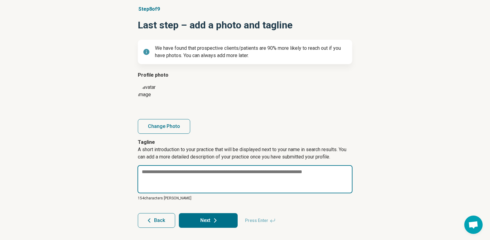
click at [170, 175] on textarea at bounding box center [244, 180] width 215 height 28
type textarea "*"
type textarea "**"
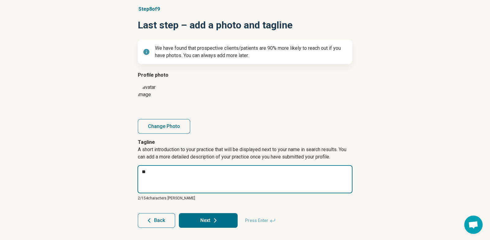
type textarea "*"
type textarea "***"
type textarea "*"
type textarea "****"
type textarea "*"
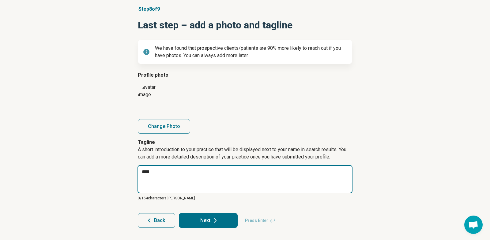
type textarea "*****"
type textarea "*"
type textarea "******"
type textarea "*"
type textarea "******"
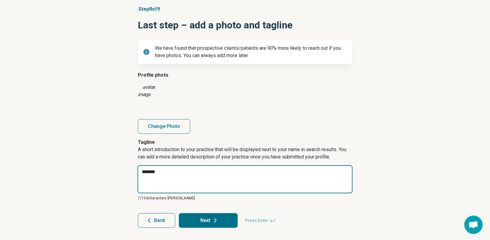
paste textarea "**********"
type textarea "*"
type textarea "**********"
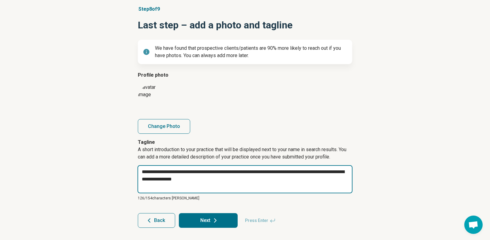
click at [181, 173] on textarea "**********" at bounding box center [244, 180] width 215 height 28
type textarea "*"
type textarea "**********"
type textarea "*"
type textarea "**********"
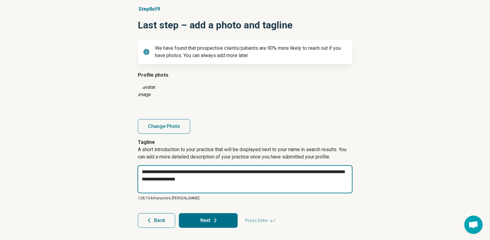
type textarea "*"
type textarea "**********"
type textarea "*"
type textarea "**********"
type textarea "*"
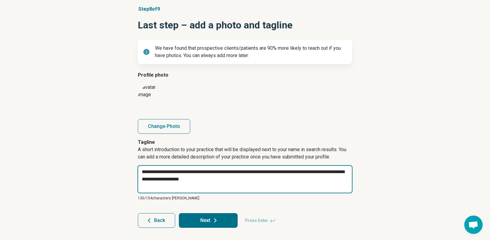
type textarea "**********"
type textarea "*"
type textarea "**********"
type textarea "*"
type textarea "**********"
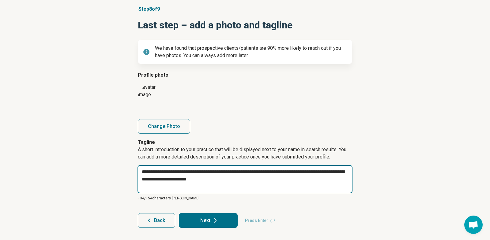
type textarea "*"
type textarea "**********"
type textarea "*"
type textarea "**********"
type textarea "*"
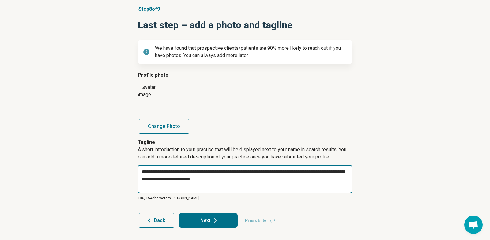
type textarea "**********"
type textarea "*"
type textarea "**********"
type textarea "*"
type textarea "**********"
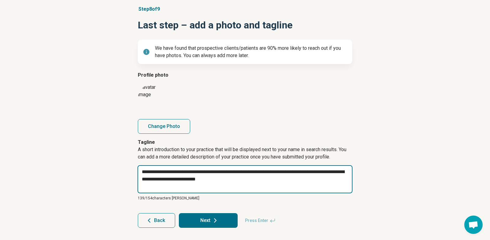
type textarea "*"
type textarea "**********"
type textarea "*"
type textarea "**********"
type textarea "*"
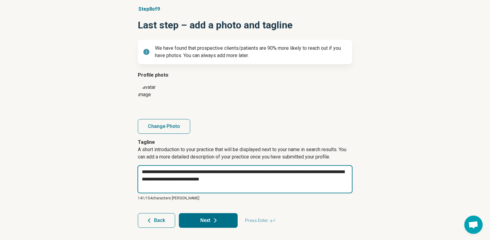
type textarea "**********"
type textarea "*"
type textarea "**********"
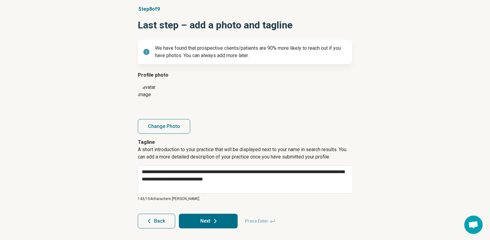
click at [213, 221] on icon at bounding box center [214, 221] width 7 height 7
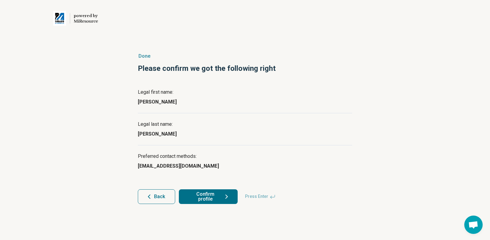
click at [207, 195] on button "Confirm profile" at bounding box center [208, 197] width 59 height 15
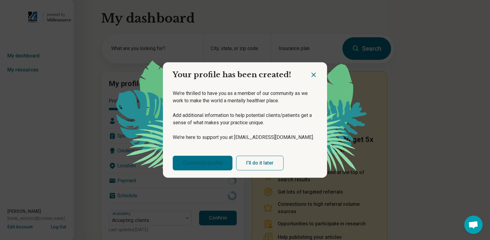
click at [199, 163] on link "Customize profile" at bounding box center [203, 163] width 60 height 15
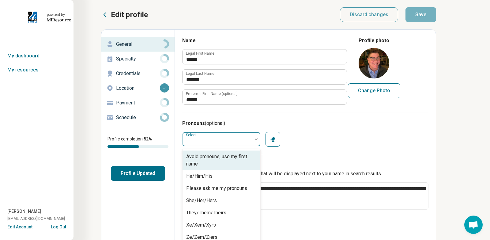
click at [233, 138] on div at bounding box center [217, 139] width 70 height 12
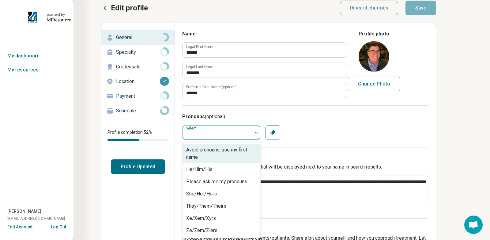
scroll to position [7, 0]
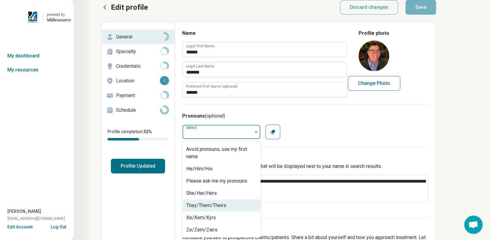
click at [223, 204] on div "They/Them/Theirs" at bounding box center [206, 205] width 40 height 7
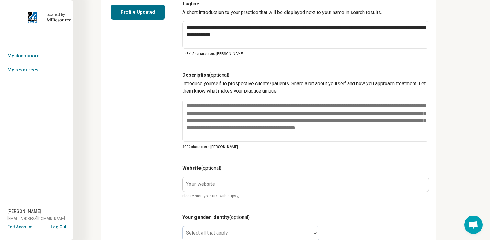
scroll to position [167, 0]
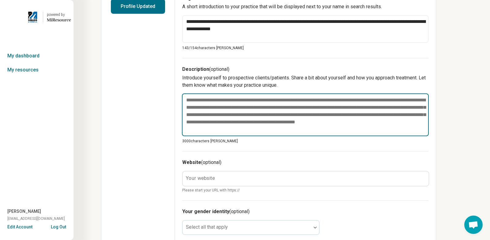
click at [190, 101] on textarea at bounding box center [305, 115] width 247 height 43
drag, startPoint x: 222, startPoint y: 132, endPoint x: 245, endPoint y: 143, distance: 25.3
click at [155, 86] on div "**********" at bounding box center [268, 130] width 335 height 536
drag, startPoint x: 220, startPoint y: 131, endPoint x: 194, endPoint y: 117, distance: 29.7
click at [194, 117] on textarea at bounding box center [305, 115] width 247 height 43
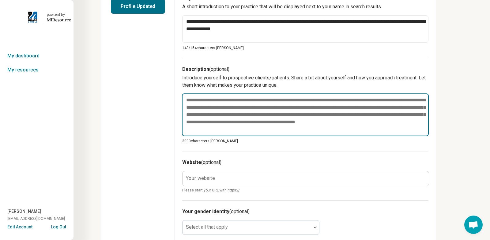
paste textarea "**********"
type textarea "*"
type textarea "**********"
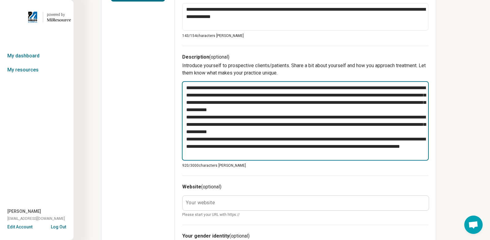
scroll to position [184, 0]
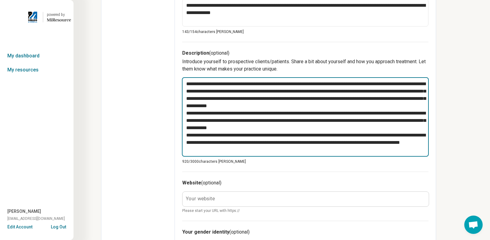
click at [379, 106] on textarea "**********" at bounding box center [305, 117] width 247 height 80
type textarea "*"
type textarea "**********"
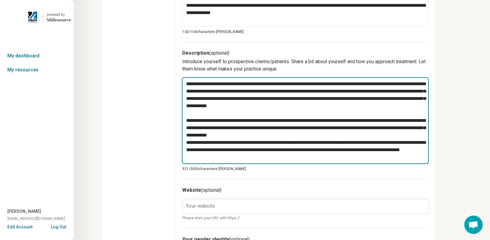
click at [318, 136] on textarea "**********" at bounding box center [305, 120] width 247 height 87
type textarea "*"
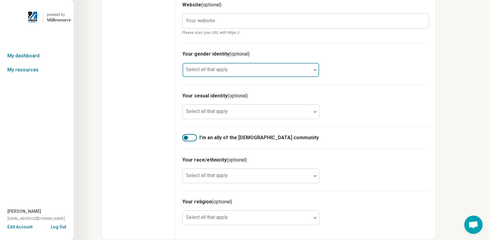
scroll to position [376, 0]
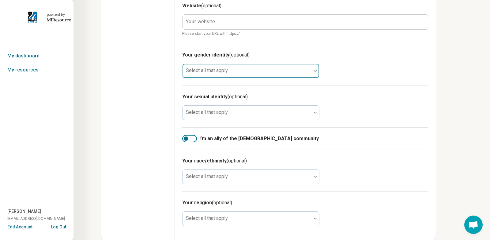
type textarea "**********"
click at [208, 73] on div "Select all that apply" at bounding box center [250, 71] width 137 height 15
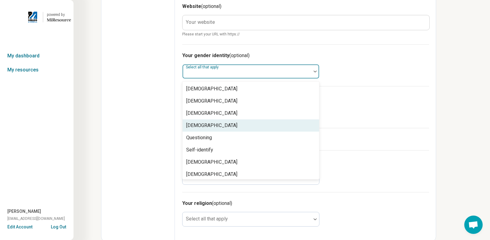
click at [210, 127] on div "[DEMOGRAPHIC_DATA]" at bounding box center [211, 125] width 51 height 7
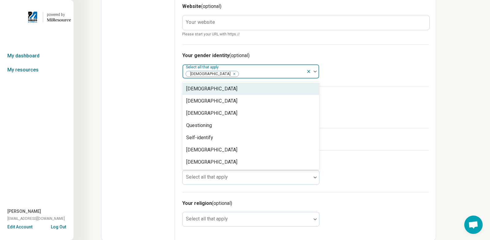
click at [239, 73] on div at bounding box center [271, 74] width 65 height 9
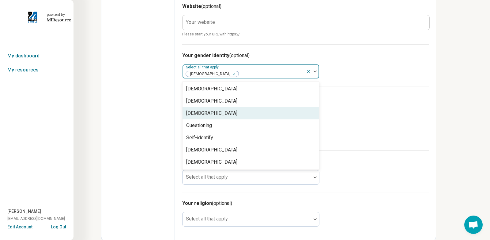
drag, startPoint x: 211, startPoint y: 114, endPoint x: 154, endPoint y: 113, distance: 57.5
click at [211, 114] on div "[DEMOGRAPHIC_DATA]" at bounding box center [211, 113] width 51 height 7
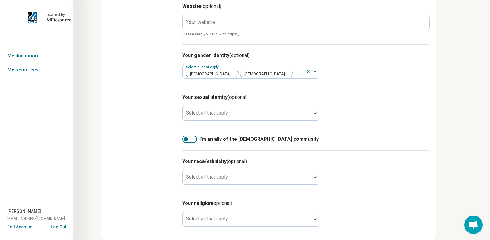
click at [205, 114] on div "Select all that apply" at bounding box center [250, 113] width 137 height 15
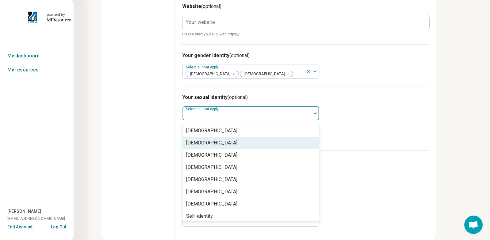
scroll to position [2, 0]
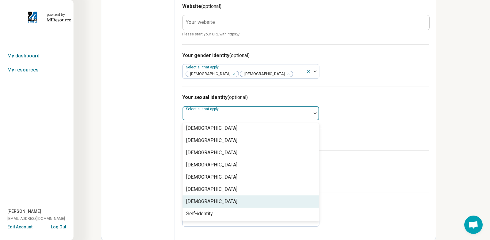
click at [204, 196] on div "[DEMOGRAPHIC_DATA]" at bounding box center [250, 202] width 136 height 12
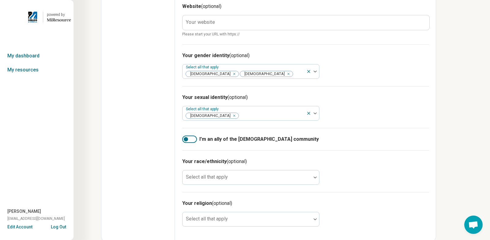
scroll to position [377, 0]
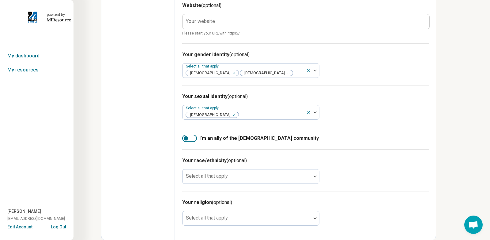
click at [186, 139] on div at bounding box center [186, 138] width 4 height 4
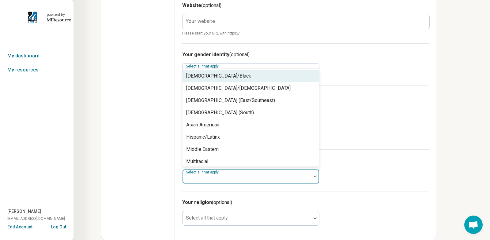
click at [247, 178] on div at bounding box center [247, 179] width 124 height 9
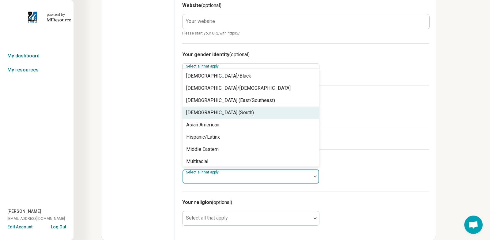
scroll to position [39, 0]
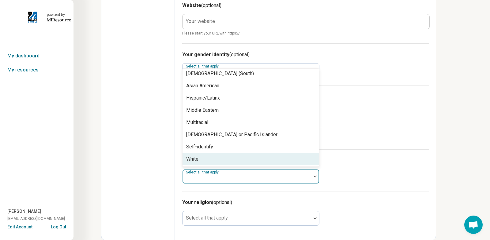
click at [204, 159] on div "White" at bounding box center [250, 159] width 136 height 12
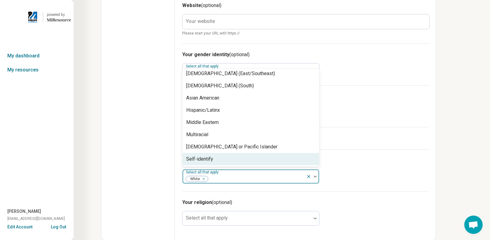
scroll to position [27, 0]
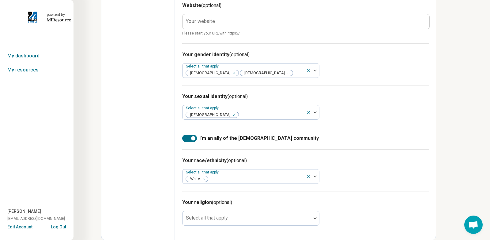
click at [243, 219] on div at bounding box center [247, 221] width 124 height 9
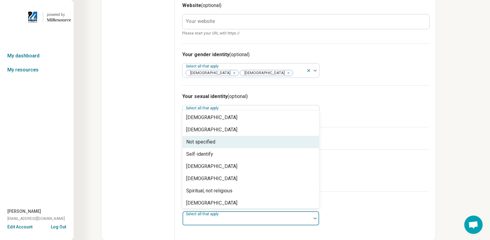
scroll to position [88, 0]
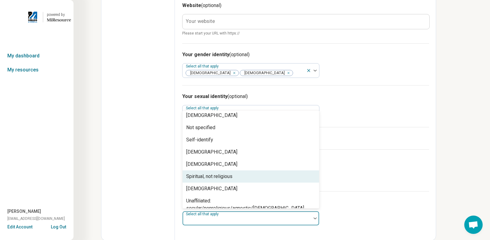
click at [212, 175] on div "Spiritual, not religious" at bounding box center [209, 176] width 46 height 7
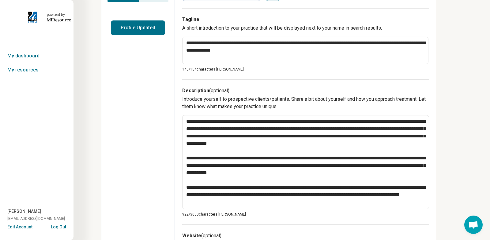
scroll to position [0, 0]
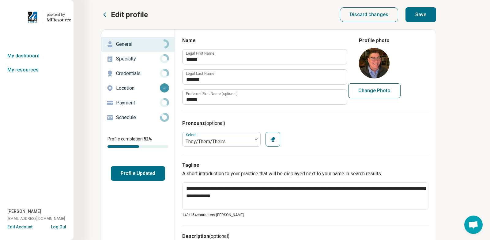
click at [423, 15] on button "Save" at bounding box center [420, 14] width 31 height 15
click at [124, 58] on p "Specialty" at bounding box center [138, 58] width 44 height 7
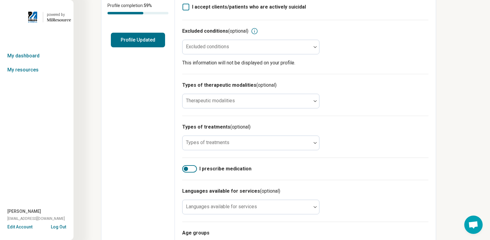
scroll to position [135, 0]
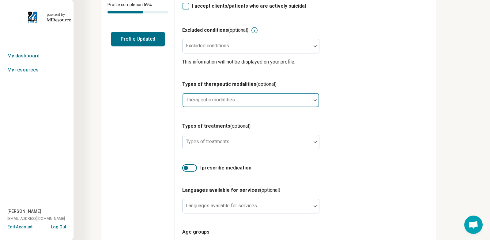
click at [221, 95] on div "Therapeutic modalities" at bounding box center [250, 100] width 137 height 15
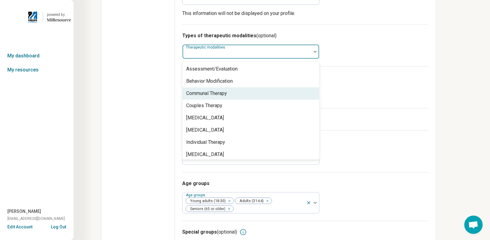
scroll to position [2, 0]
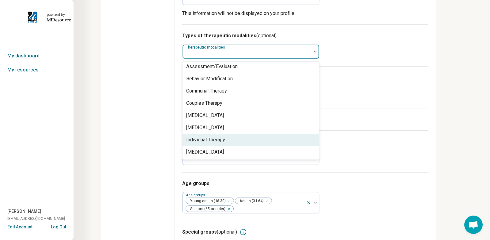
click at [225, 136] on div "Individual Therapy" at bounding box center [205, 139] width 39 height 7
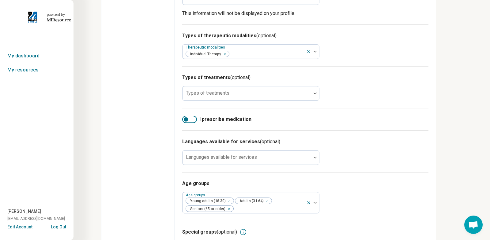
click at [135, 95] on div "Edit profile General Specialty Credentials Location Payment Schedule Profile co…" at bounding box center [137, 58] width 73 height 424
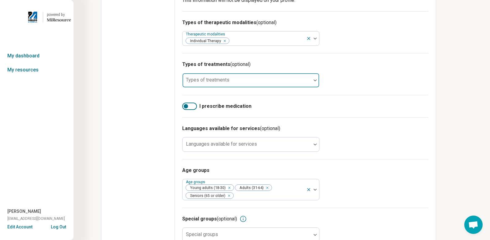
scroll to position [197, 0]
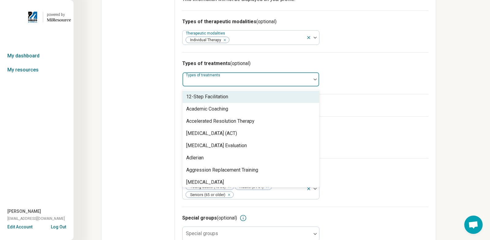
click at [237, 78] on div at bounding box center [247, 82] width 124 height 9
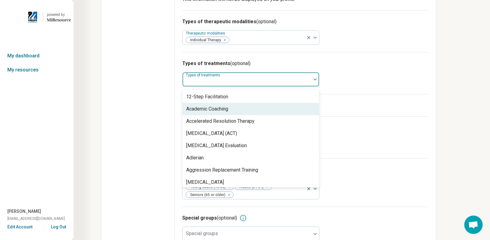
click at [270, 103] on div "Academic Coaching" at bounding box center [250, 109] width 136 height 12
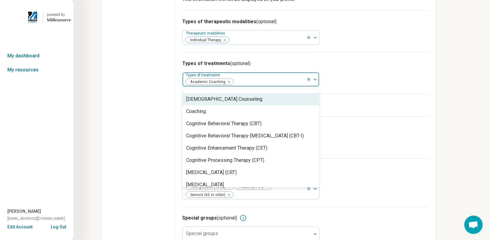
scroll to position [231, 0]
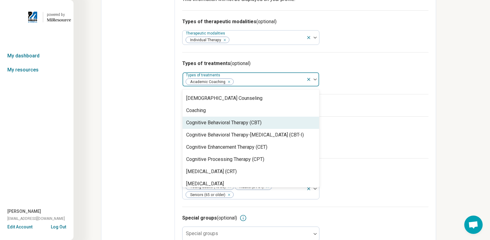
click at [266, 117] on div "Cognitive Behavioral Therapy (CBT)" at bounding box center [250, 123] width 136 height 12
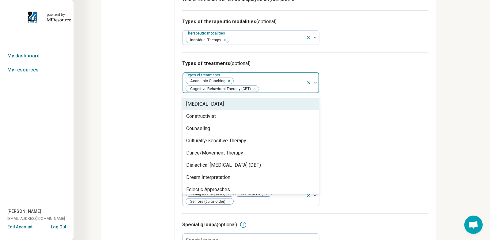
scroll to position [308, 0]
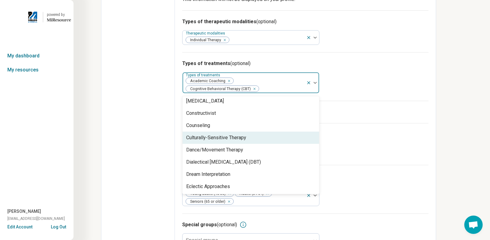
click at [234, 134] on div "Culturally-Sensitive Therapy" at bounding box center [216, 137] width 60 height 7
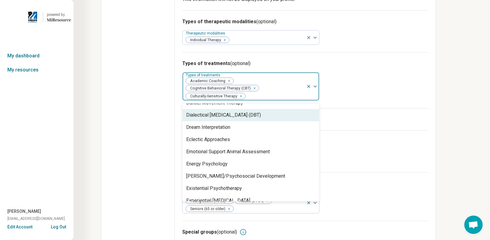
scroll to position [352, 0]
click at [264, 112] on div "Dialectical [MEDICAL_DATA] (DBT)" at bounding box center [250, 114] width 136 height 12
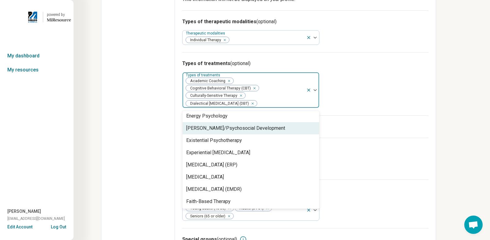
scroll to position [397, 0]
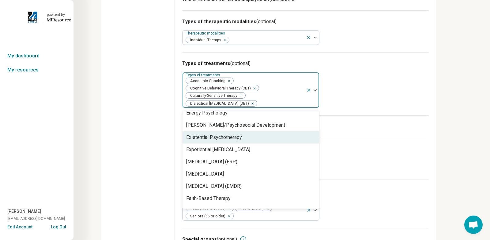
click at [246, 133] on div "Existential Psychotherapy" at bounding box center [250, 138] width 136 height 12
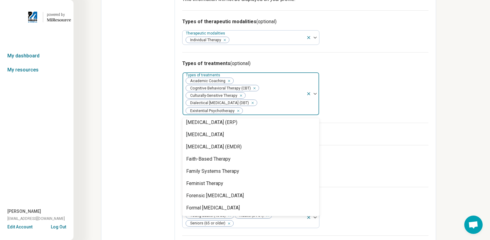
scroll to position [433, 0]
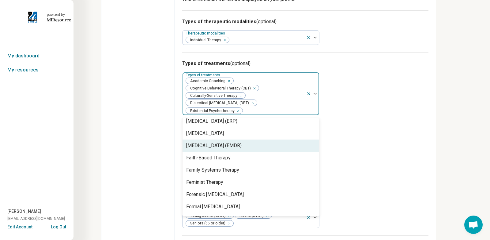
click at [241, 142] on div "[MEDICAL_DATA] (EMDR)" at bounding box center [213, 145] width 55 height 7
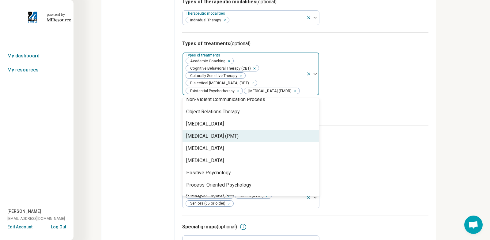
scroll to position [848, 0]
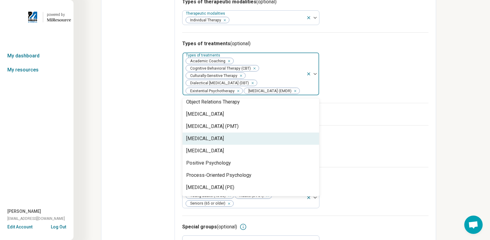
click at [261, 141] on div "[MEDICAL_DATA]" at bounding box center [250, 139] width 136 height 12
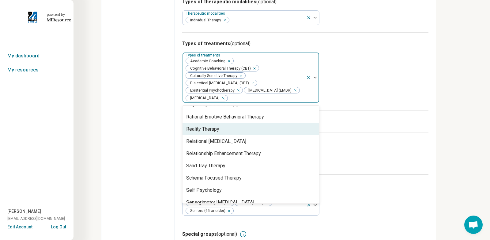
scroll to position [955, 0]
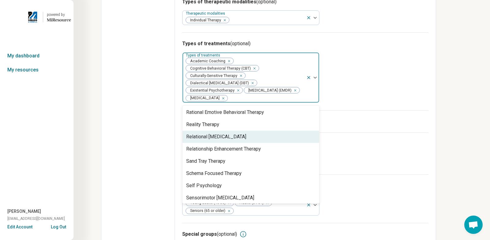
click at [276, 138] on div "Relational [MEDICAL_DATA]" at bounding box center [250, 137] width 136 height 12
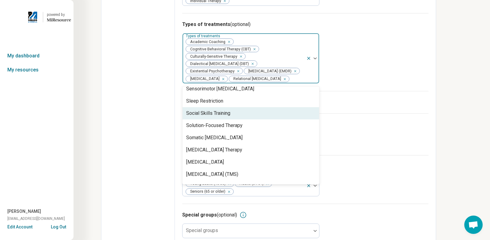
scroll to position [1033, 0]
click at [264, 115] on div "Social Skills Training" at bounding box center [250, 113] width 136 height 12
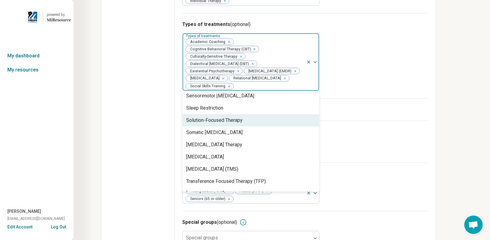
click at [263, 122] on div "Solution-Focused Therapy" at bounding box center [250, 120] width 136 height 12
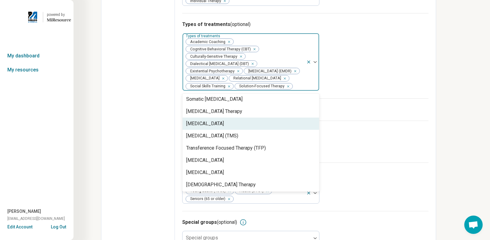
scroll to position [1055, 0]
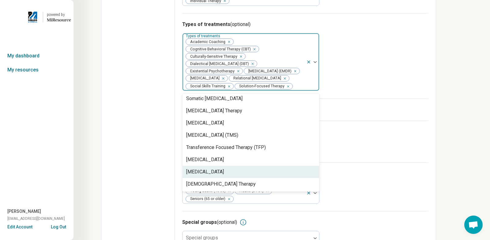
click at [148, 136] on div "Edit profile General Specialty Credentials Location Payment Schedule Profile co…" at bounding box center [137, 27] width 73 height 468
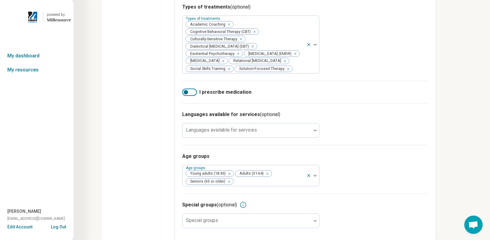
scroll to position [260, 0]
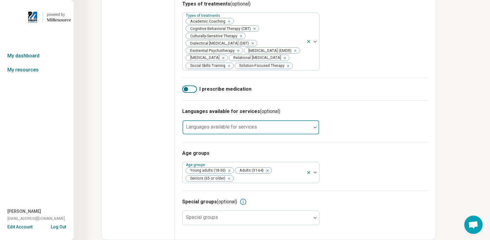
click at [258, 128] on div at bounding box center [247, 130] width 124 height 9
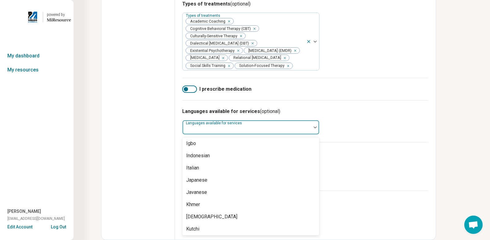
scroll to position [284, 0]
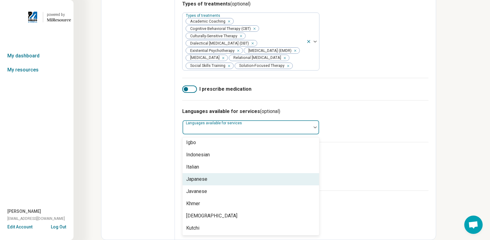
click at [120, 166] on div "Edit profile General Specialty Credentials Location Payment Schedule Profile co…" at bounding box center [137, 7] width 73 height 468
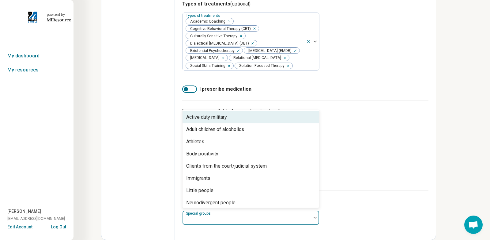
click at [219, 219] on div at bounding box center [247, 220] width 124 height 9
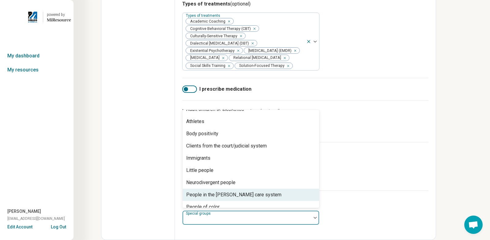
scroll to position [20, 0]
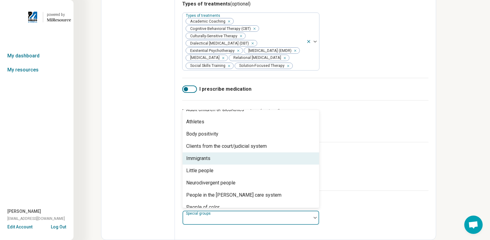
click at [255, 159] on div "Immigrants" at bounding box center [250, 159] width 136 height 12
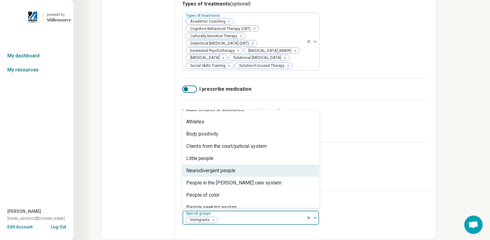
click at [255, 173] on div "Neurodivergent people" at bounding box center [250, 171] width 136 height 12
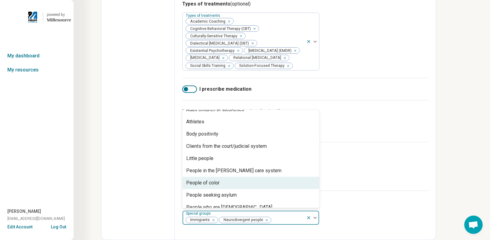
click at [233, 182] on div "People of color" at bounding box center [250, 183] width 136 height 12
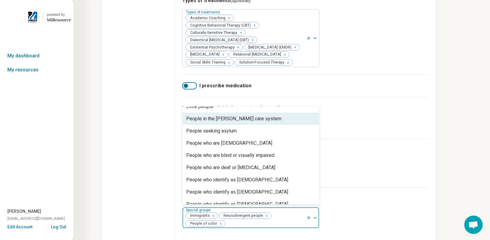
scroll to position [69, 0]
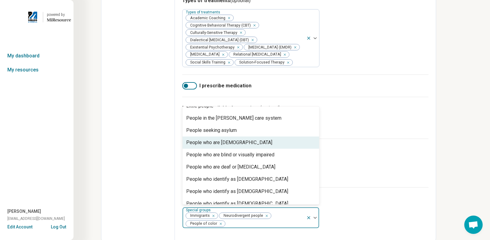
click at [268, 145] on div "People who are [DEMOGRAPHIC_DATA]" at bounding box center [250, 143] width 136 height 12
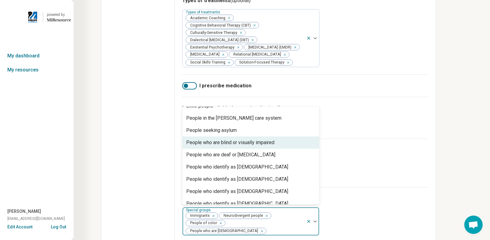
click at [287, 147] on div "People who are blind or visually impaired" at bounding box center [250, 143] width 136 height 12
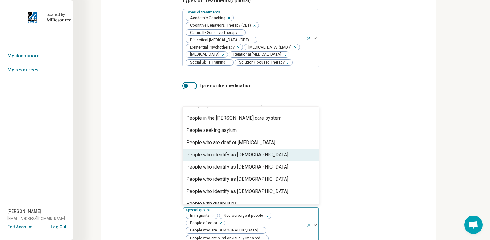
click at [276, 161] on div "People who identify as [DEMOGRAPHIC_DATA]" at bounding box center [250, 155] width 136 height 12
click at [277, 161] on div "People who identify as [DEMOGRAPHIC_DATA]" at bounding box center [250, 155] width 136 height 12
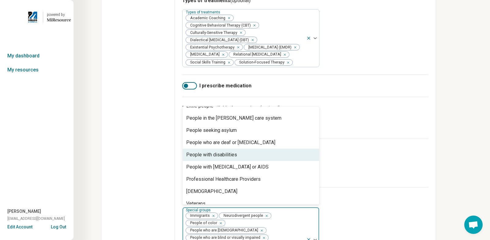
click at [276, 159] on div "People with disabilities" at bounding box center [250, 155] width 136 height 12
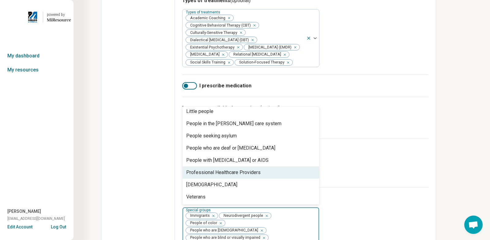
click at [270, 176] on div "Professional Healthcare Providers" at bounding box center [250, 173] width 136 height 12
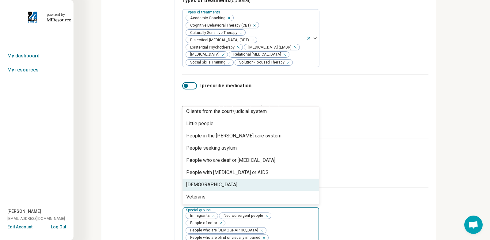
click at [259, 189] on div "[DEMOGRAPHIC_DATA]" at bounding box center [250, 185] width 136 height 12
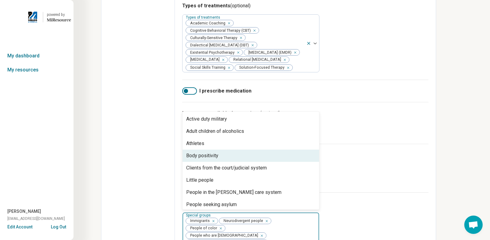
scroll to position [255, 0]
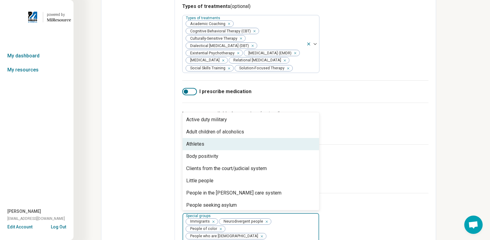
click at [139, 143] on div "Edit profile General Specialty Credentials Location Payment Schedule Profile co…" at bounding box center [137, 45] width 73 height 540
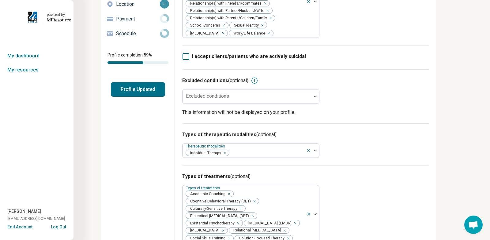
scroll to position [0, 0]
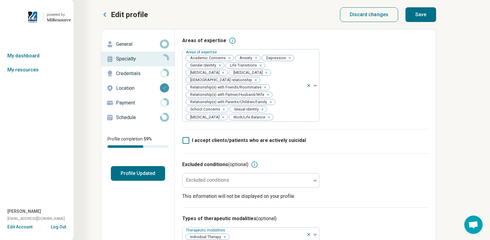
click at [420, 17] on button "Save" at bounding box center [420, 14] width 31 height 15
click at [135, 73] on p "Credentials" at bounding box center [138, 73] width 44 height 7
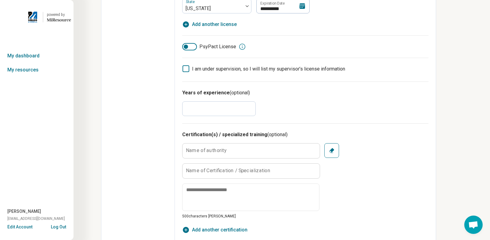
scroll to position [443, 0]
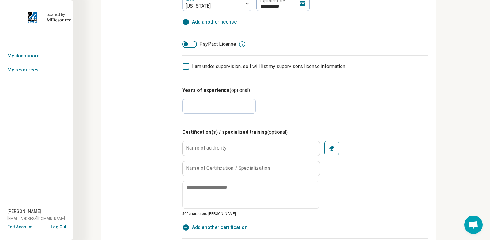
drag, startPoint x: 210, startPoint y: 107, endPoint x: 121, endPoint y: 107, distance: 89.0
click at [210, 107] on input "*" at bounding box center [218, 106] width 73 height 15
type textarea "*"
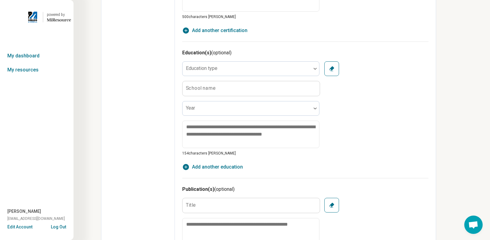
scroll to position [640, 0]
type input "**"
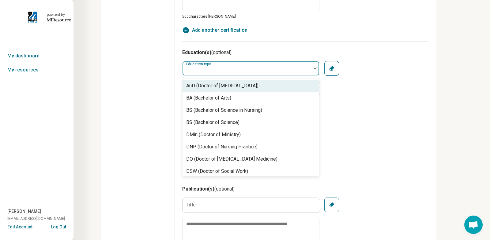
click at [228, 67] on div at bounding box center [247, 71] width 124 height 9
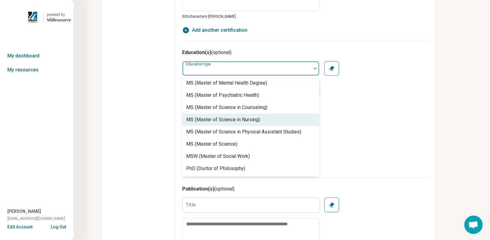
scroll to position [291, 0]
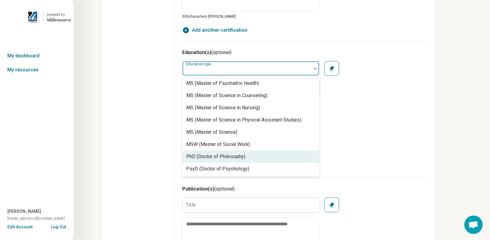
click at [223, 156] on div "PhD (Doctor of Philosophy)" at bounding box center [215, 156] width 59 height 7
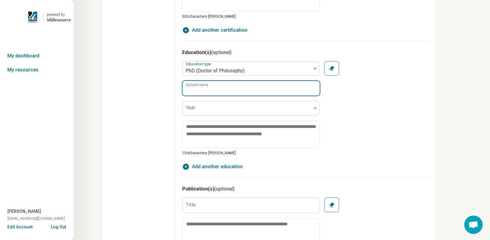
click at [219, 89] on input "School name" at bounding box center [250, 88] width 137 height 15
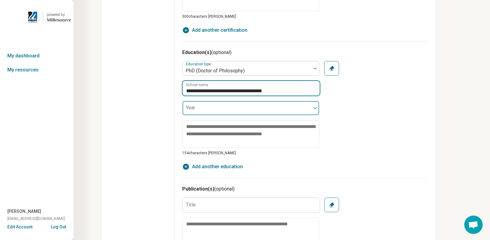
type input "**********"
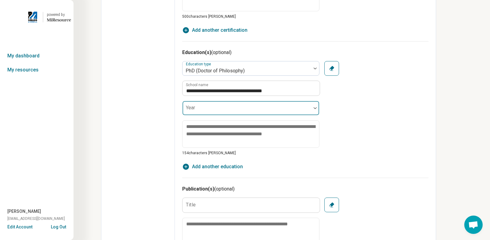
click at [210, 106] on div at bounding box center [247, 110] width 124 height 9
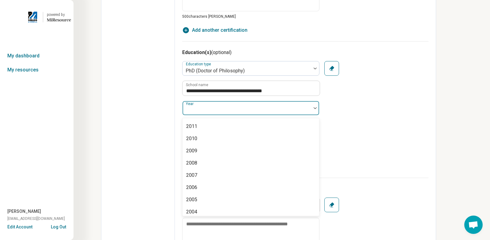
scroll to position [170, 0]
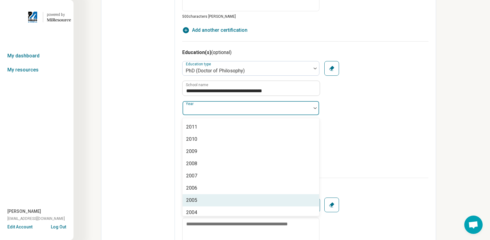
click at [211, 199] on div "2005" at bounding box center [250, 201] width 136 height 12
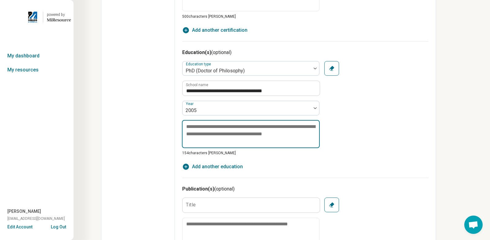
click at [197, 129] on textarea at bounding box center [251, 134] width 138 height 28
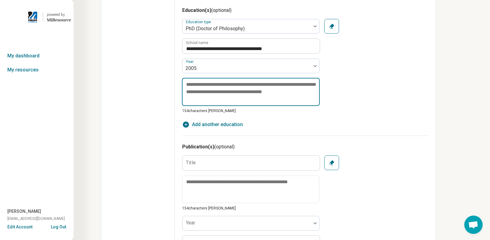
scroll to position [682, 0]
type textarea "*"
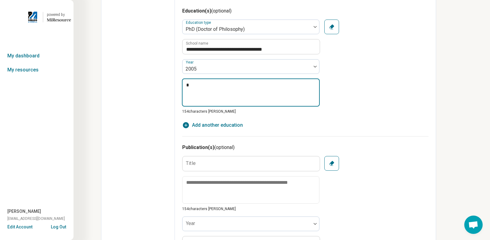
type textarea "*"
type textarea "***"
type textarea "*"
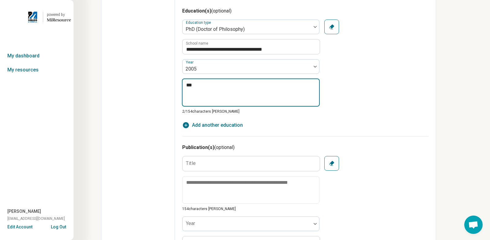
type textarea "****"
type textarea "*"
type textarea "*****"
type textarea "*"
type textarea "******"
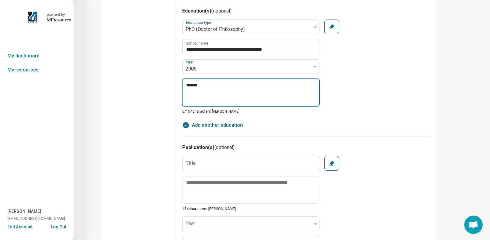
type textarea "*"
type textarea "*******"
type textarea "*"
type textarea "********"
type textarea "*"
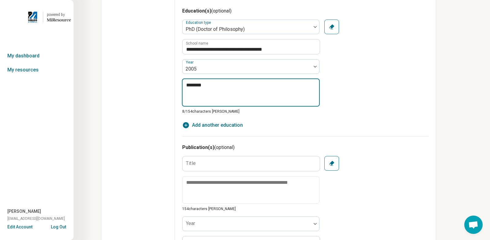
type textarea "*********"
type textarea "*"
type textarea "*********"
type textarea "*"
type textarea "**********"
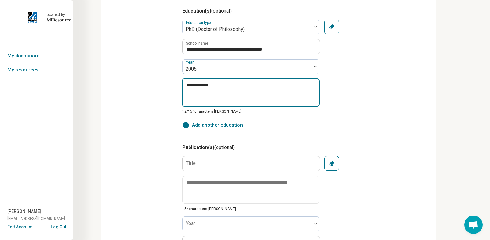
type textarea "*"
type textarea "**********"
type textarea "*"
type textarea "**********"
type textarea "*"
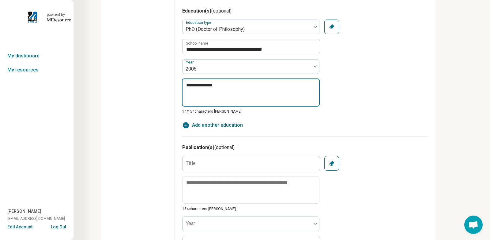
type textarea "**********"
type textarea "*"
type textarea "**********"
type textarea "*"
type textarea "**********"
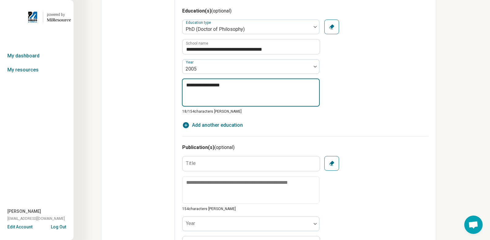
type textarea "*"
type textarea "**********"
type textarea "*"
type textarea "**********"
type textarea "*"
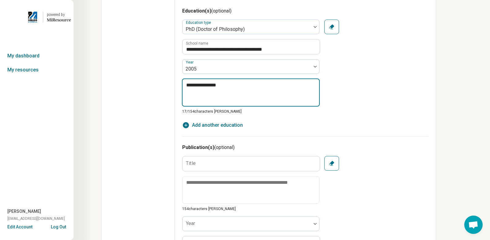
type textarea "**********"
type textarea "*"
type textarea "**********"
type textarea "*"
type textarea "**********"
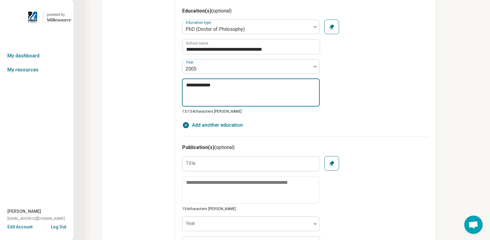
type textarea "*"
type textarea "**********"
type textarea "*"
type textarea "**********"
type textarea "*"
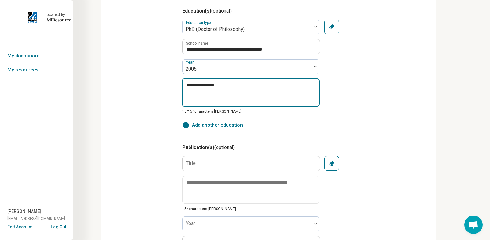
type textarea "**********"
type textarea "*"
type textarea "**********"
type textarea "*"
type textarea "**********"
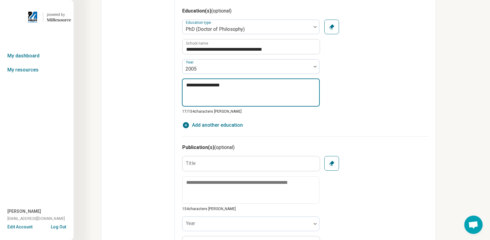
type textarea "*"
type textarea "**********"
type textarea "*"
type textarea "**********"
type textarea "*"
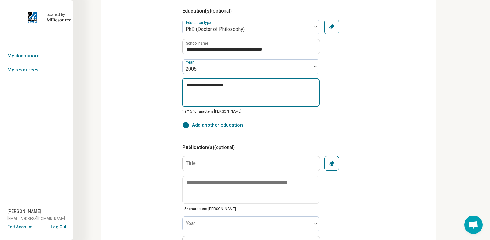
type textarea "**********"
type textarea "*"
type textarea "**********"
type textarea "*"
type textarea "**********"
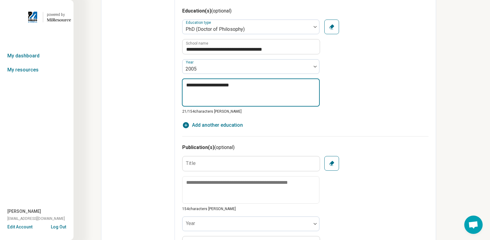
type textarea "*"
type textarea "**********"
type textarea "*"
type textarea "**********"
type textarea "*"
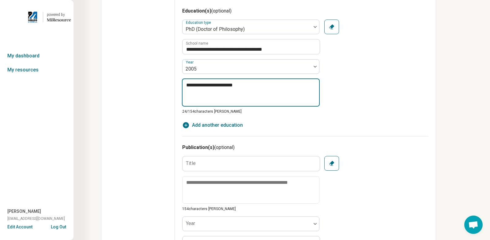
type textarea "**********"
type textarea "*"
type textarea "**********"
type textarea "*"
type textarea "**********"
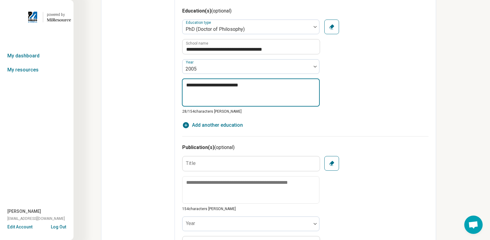
type textarea "*"
type textarea "**********"
type textarea "*"
type textarea "**********"
type textarea "*"
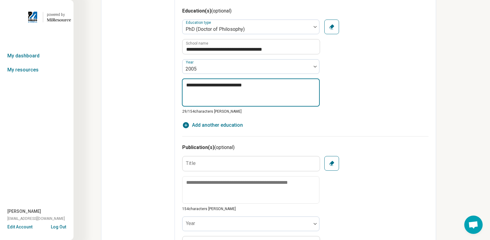
type textarea "**********"
type textarea "*"
type textarea "**********"
type textarea "*"
type textarea "**********"
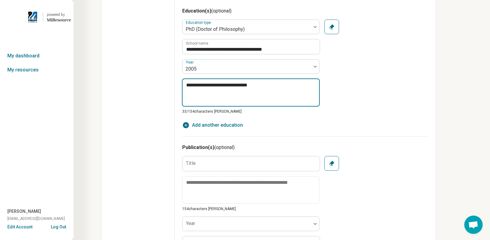
type textarea "*"
type textarea "**********"
type textarea "*"
type textarea "**********"
type textarea "*"
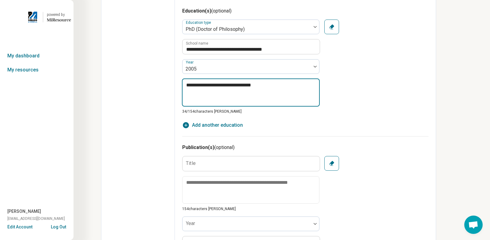
type textarea "**********"
type textarea "*"
type textarea "**********"
type textarea "*"
type textarea "**********"
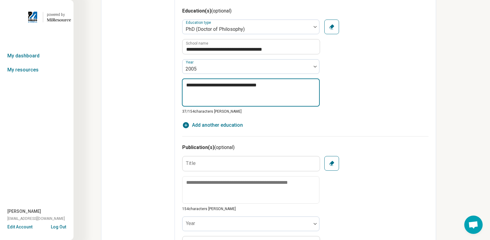
type textarea "*"
type textarea "**********"
type textarea "*"
type textarea "**********"
type textarea "*"
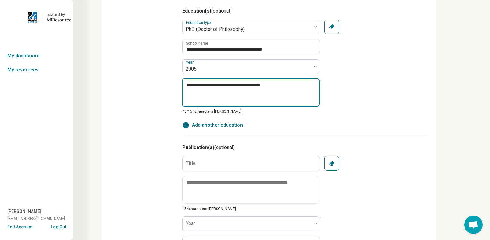
type textarea "**********"
type textarea "*"
type textarea "**********"
type textarea "*"
type textarea "**********"
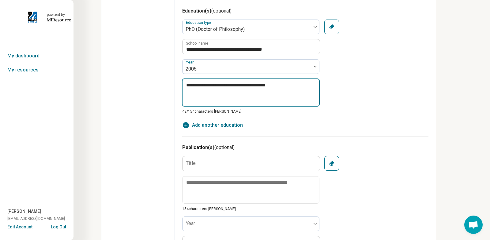
type textarea "*"
type textarea "**********"
type textarea "*"
type textarea "**********"
type textarea "*"
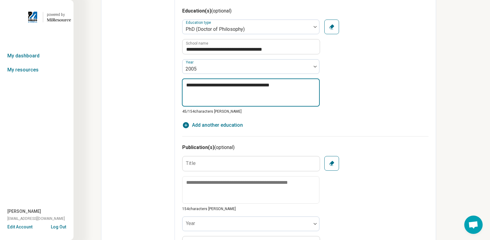
type textarea "**********"
type textarea "*"
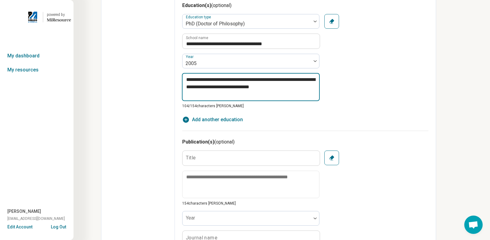
scroll to position [689, 0]
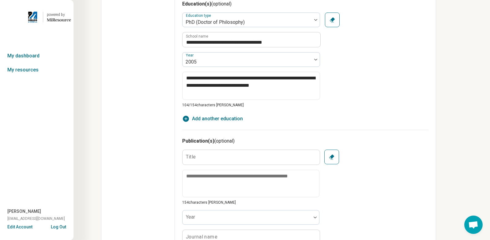
click at [219, 118] on span "Add another education" at bounding box center [217, 118] width 51 height 7
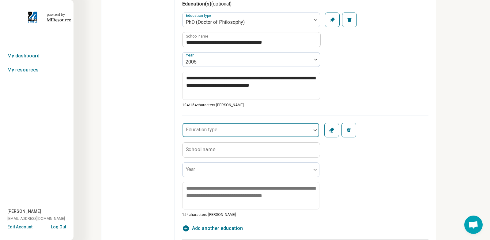
click at [211, 129] on div "Education type" at bounding box center [250, 130] width 137 height 15
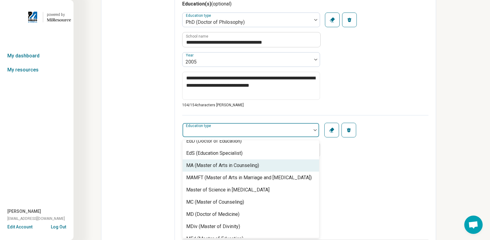
scroll to position [106, 0]
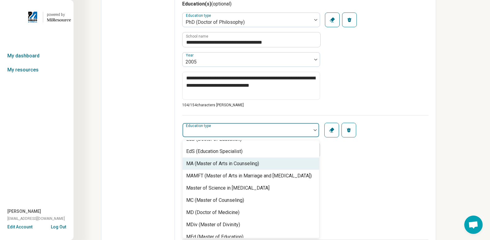
click at [268, 162] on div "MA (Master of Arts in Counseling)" at bounding box center [250, 164] width 136 height 12
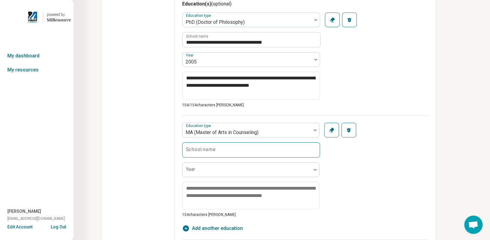
drag, startPoint x: 213, startPoint y: 151, endPoint x: 207, endPoint y: 152, distance: 5.3
click at [213, 151] on label "School name" at bounding box center [201, 149] width 30 height 5
click at [213, 151] on input "School name" at bounding box center [250, 150] width 137 height 15
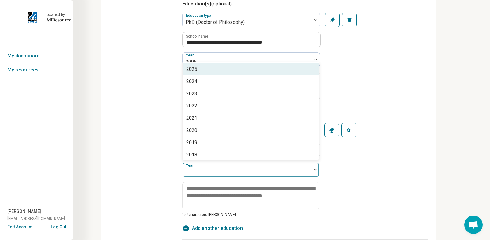
click at [192, 171] on div "Year" at bounding box center [250, 170] width 137 height 15
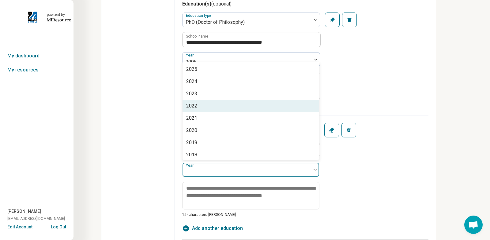
click at [207, 105] on div "2022" at bounding box center [250, 106] width 136 height 12
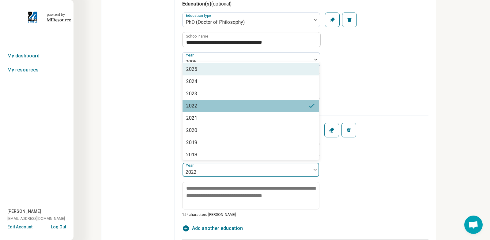
click at [197, 174] on div at bounding box center [247, 172] width 124 height 9
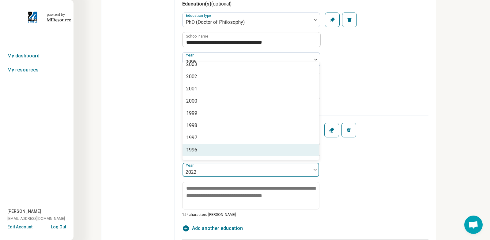
scroll to position [261, 0]
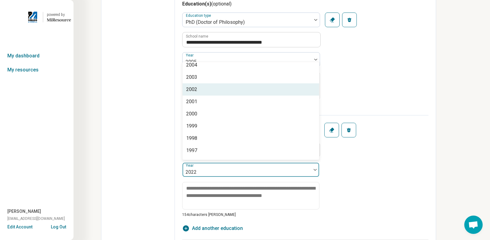
click at [198, 91] on div "2002" at bounding box center [250, 90] width 136 height 12
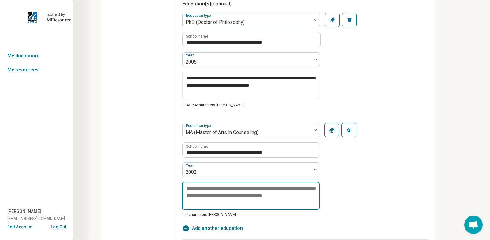
click at [199, 190] on textarea at bounding box center [251, 196] width 138 height 28
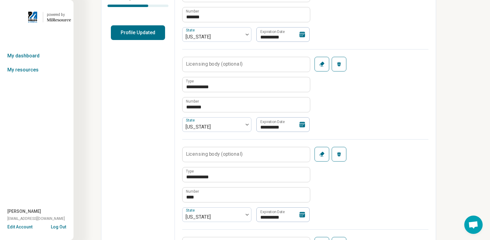
scroll to position [0, 0]
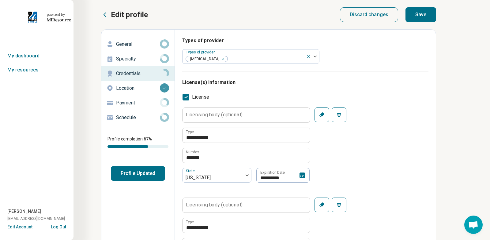
click at [415, 14] on button "Save" at bounding box center [420, 14] width 31 height 15
click at [133, 89] on p "Location" at bounding box center [138, 88] width 44 height 7
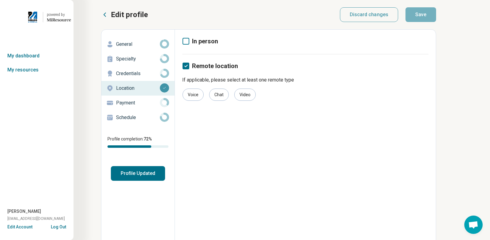
click at [127, 104] on p "Payment" at bounding box center [138, 102] width 44 height 7
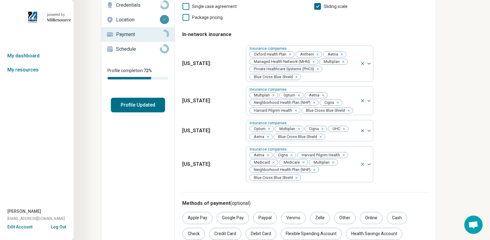
scroll to position [135, 0]
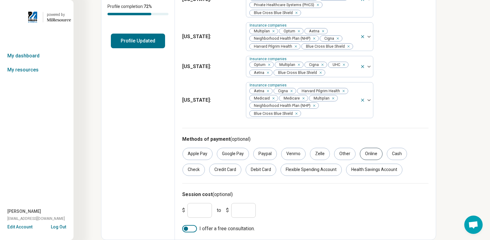
click at [366, 155] on div "Online" at bounding box center [371, 154] width 23 height 12
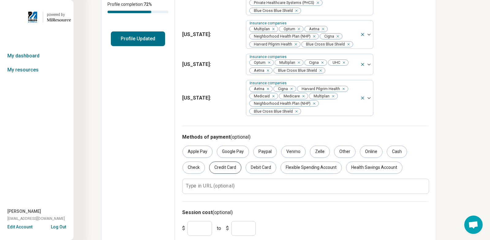
click at [224, 168] on div "Credit Card" at bounding box center [225, 168] width 32 height 12
click at [263, 170] on div "Debit Card" at bounding box center [260, 168] width 31 height 12
click at [304, 170] on div "Flexible Spending Account" at bounding box center [310, 168] width 61 height 12
click at [378, 171] on div "Health Savings Account" at bounding box center [374, 168] width 56 height 12
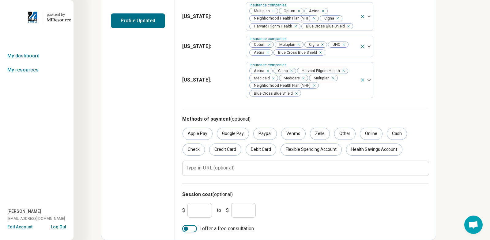
drag, startPoint x: 198, startPoint y: 212, endPoint x: 184, endPoint y: 221, distance: 17.1
click at [198, 212] on input "*" at bounding box center [199, 210] width 24 height 15
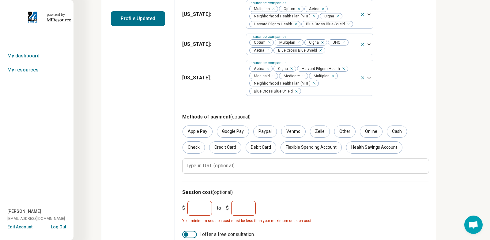
click at [243, 211] on input "*" at bounding box center [243, 208] width 24 height 15
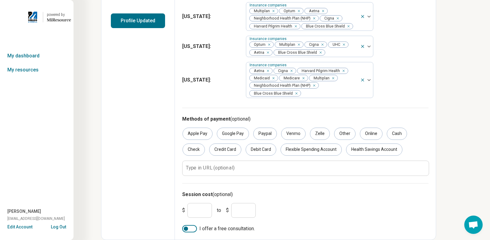
click at [186, 229] on div at bounding box center [186, 229] width 4 height 4
click at [198, 213] on input "**" at bounding box center [199, 210] width 24 height 15
click at [246, 211] on input "***" at bounding box center [243, 210] width 24 height 15
click at [150, 203] on div "Edit profile General Specialty Credentials Location Payment Schedule Profile co…" at bounding box center [137, 58] width 73 height 363
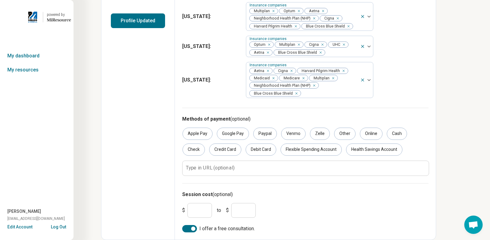
scroll to position [0, 0]
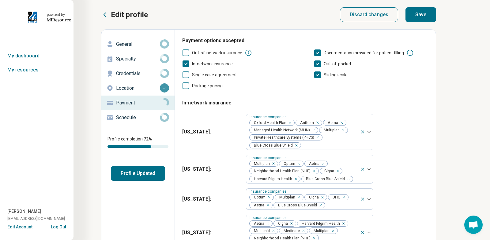
click at [420, 14] on button "Save" at bounding box center [420, 14] width 31 height 15
click at [145, 117] on p "Schedule" at bounding box center [138, 117] width 44 height 7
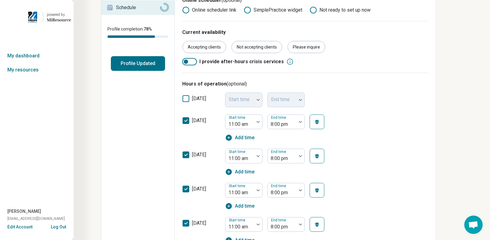
scroll to position [110, 0]
click at [185, 63] on div at bounding box center [186, 62] width 4 height 4
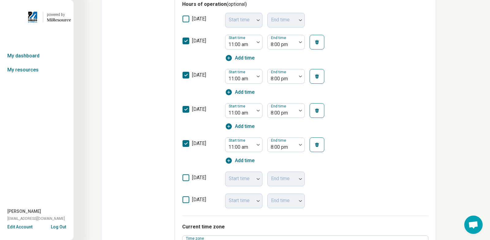
scroll to position [0, 0]
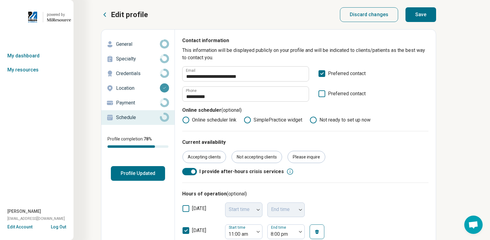
click at [416, 15] on button "Save" at bounding box center [420, 14] width 31 height 15
click at [27, 56] on link "My dashboard" at bounding box center [36, 56] width 73 height 14
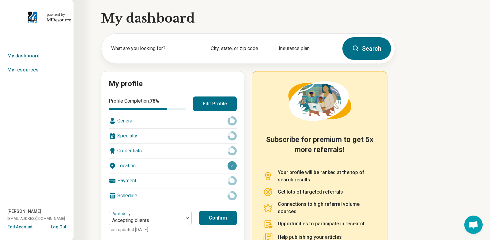
click at [60, 227] on button "Log Out" at bounding box center [58, 226] width 15 height 5
